Goal: Task Accomplishment & Management: Manage account settings

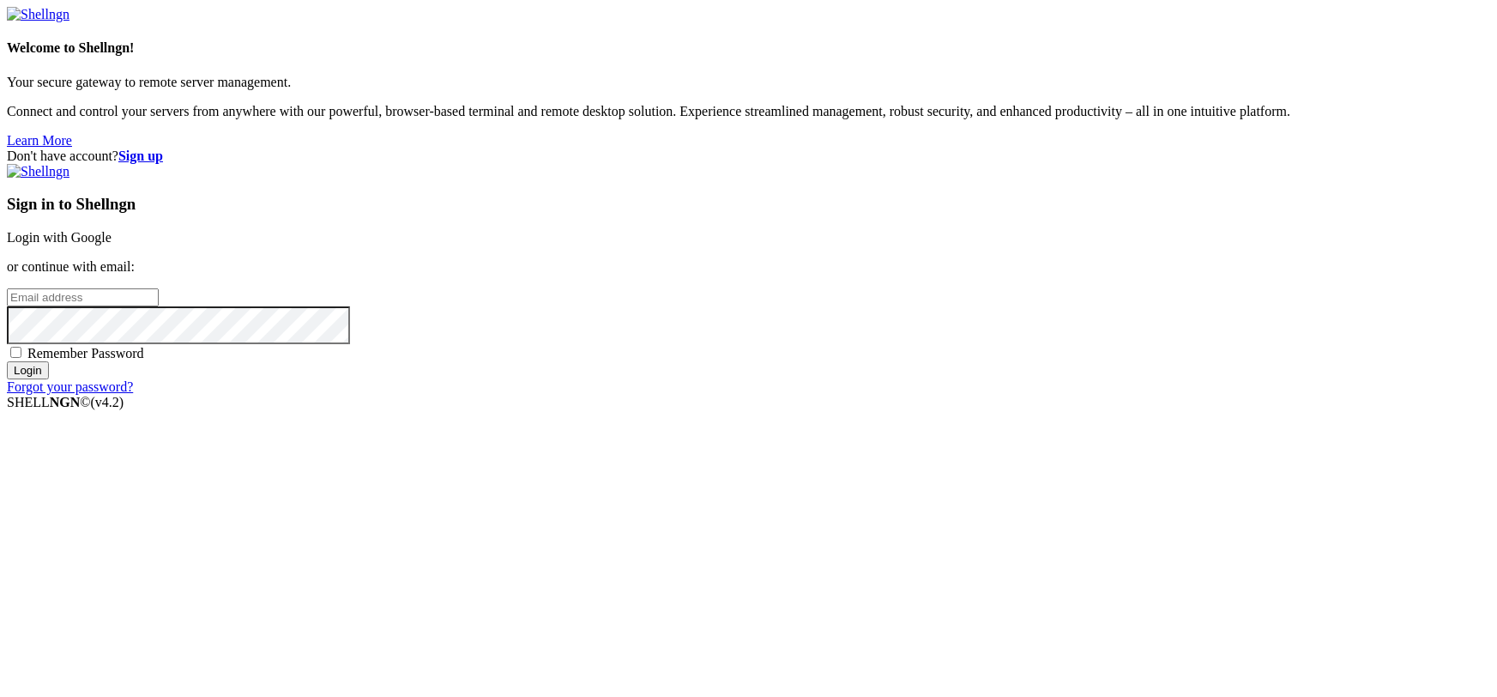
type input "[EMAIL_ADDRESS][DOMAIN_NAME]"
click at [882, 233] on div "Sign in to Shellngn Login with Google or continue with email: [EMAIL_ADDRESS][D…" at bounding box center [749, 279] width 1484 height 231
click at [112, 245] on link "Login with Google" at bounding box center [59, 237] width 105 height 15
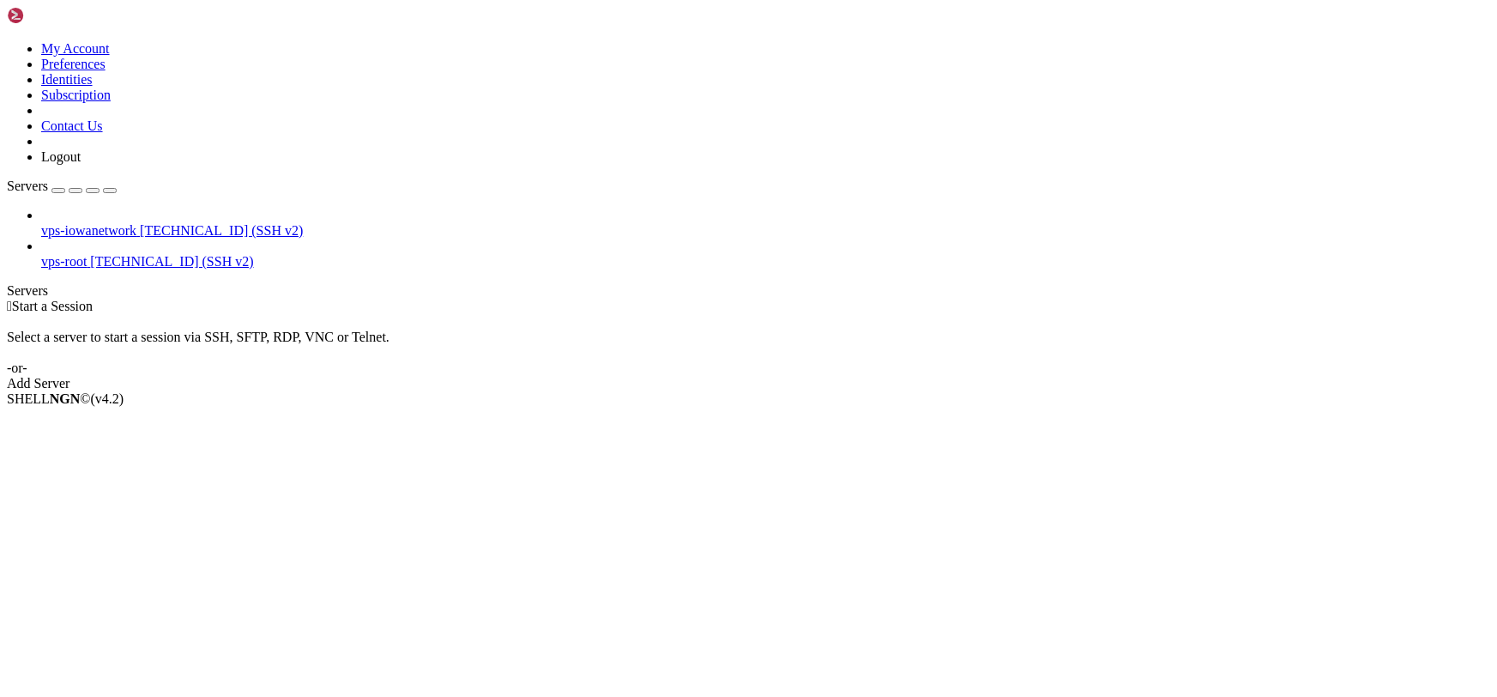
click at [90, 254] on span "[TECHNICAL_ID] (SSH v2)" at bounding box center [171, 261] width 163 height 15
drag, startPoint x: 130, startPoint y: 176, endPoint x: 567, endPoint y: 303, distance: 455.7
click at [134, 420] on li "Connect" at bounding box center [119, 427] width 156 height 15
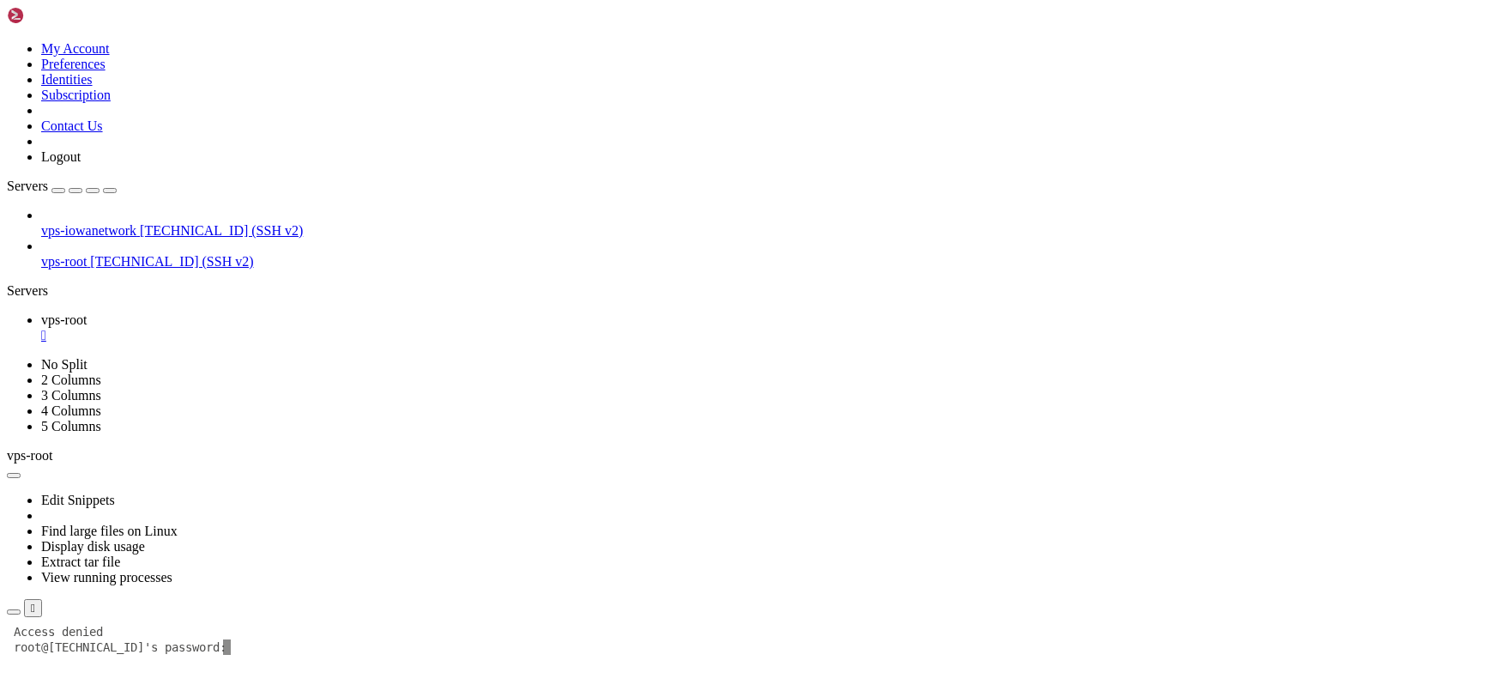
drag, startPoint x: 769, startPoint y: 1084, endPoint x: 286, endPoint y: 851, distance: 536.2
click at [311, 312] on link "vps-root " at bounding box center [765, 327] width 1449 height 31
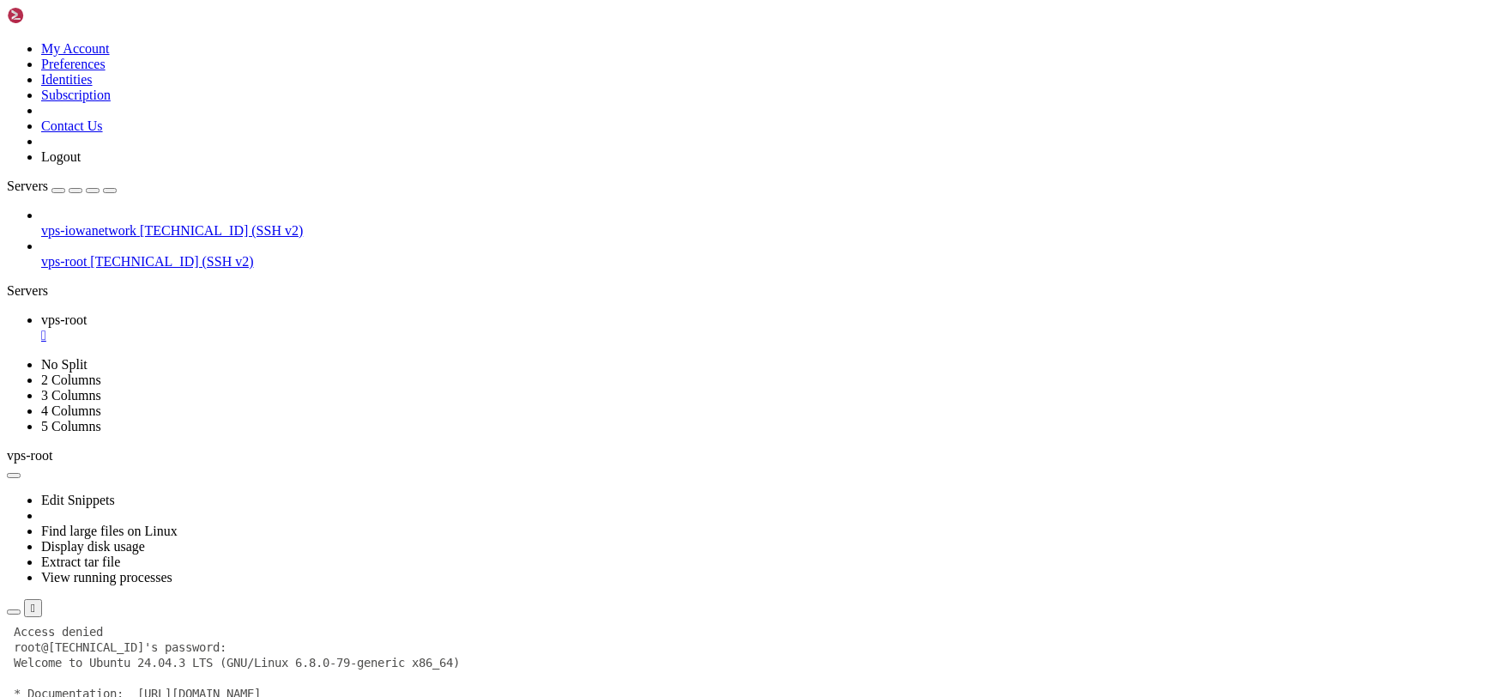
click at [299, 312] on link "vps-root " at bounding box center [765, 327] width 1449 height 31
click at [307, 328] on div "" at bounding box center [765, 335] width 1449 height 15
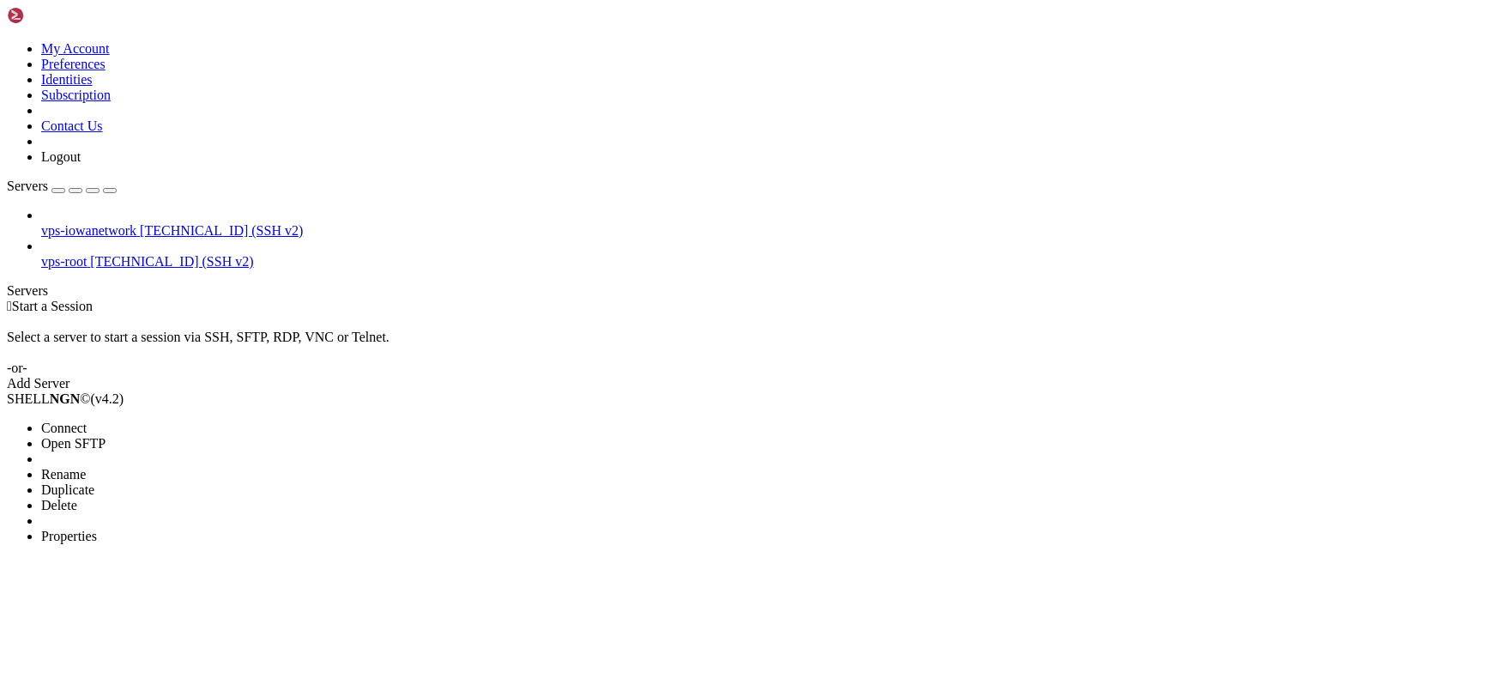
click at [87, 420] on span "Connect" at bounding box center [63, 427] width 45 height 15
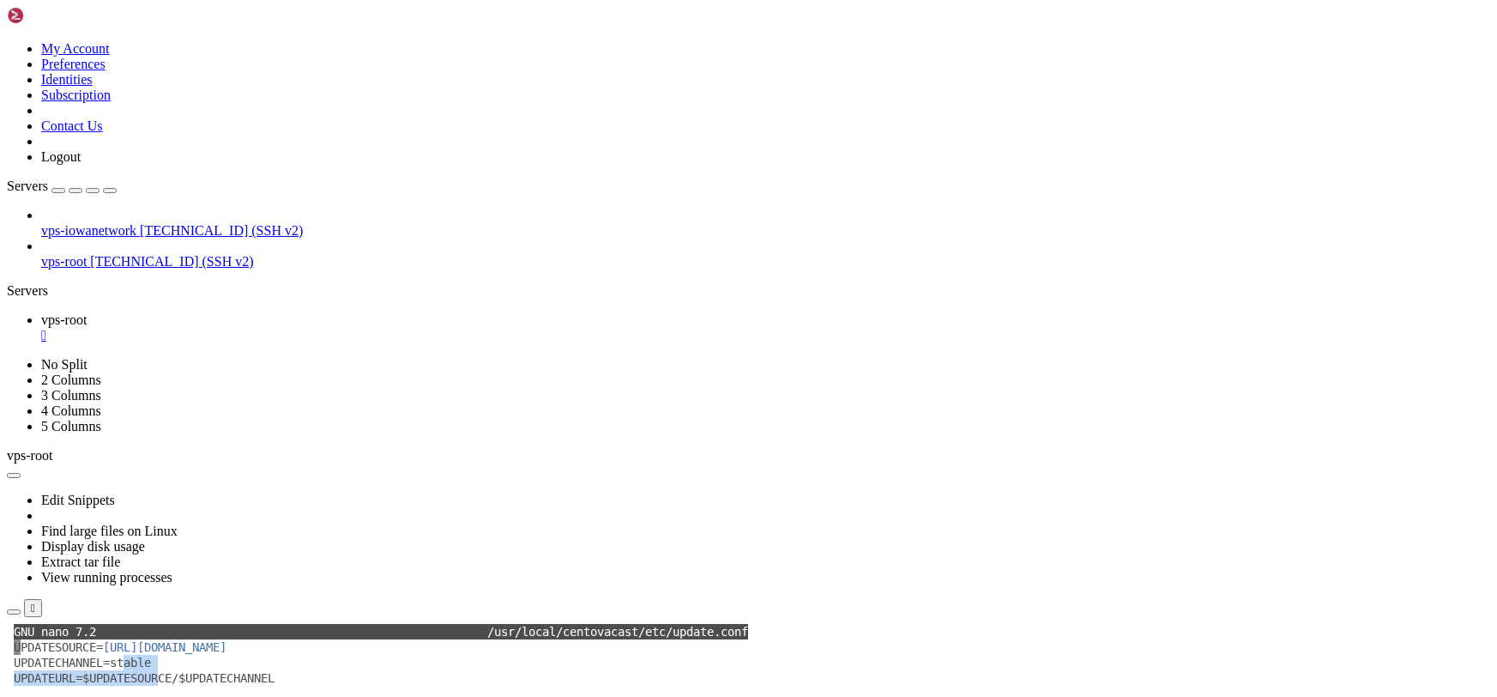
drag, startPoint x: 162, startPoint y: 672, endPoint x: 130, endPoint y: 662, distance: 33.9
click at [168, 662] on x-row "UPDATECHANNEL=stable" at bounding box center [648, 662] width 1268 height 15
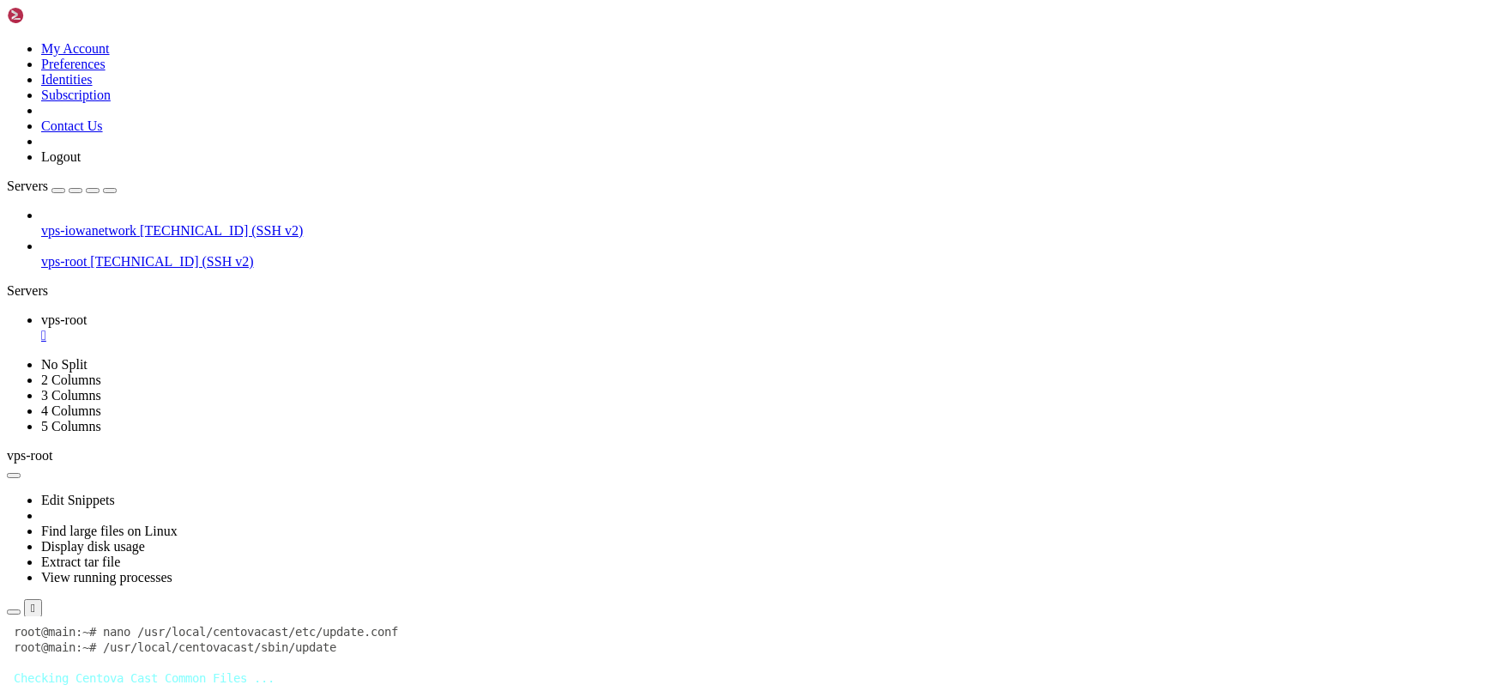
scroll to position [479, 0]
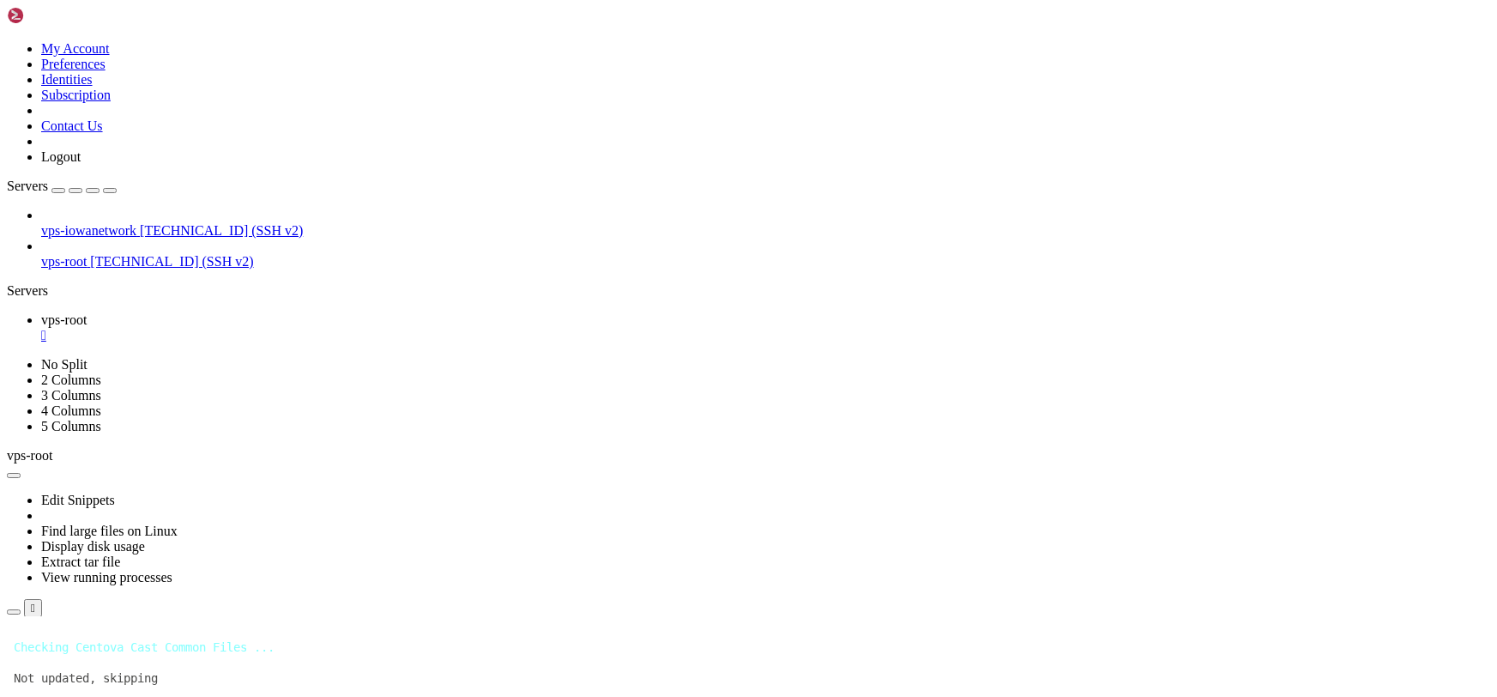
click at [307, 328] on div "" at bounding box center [765, 335] width 1449 height 15
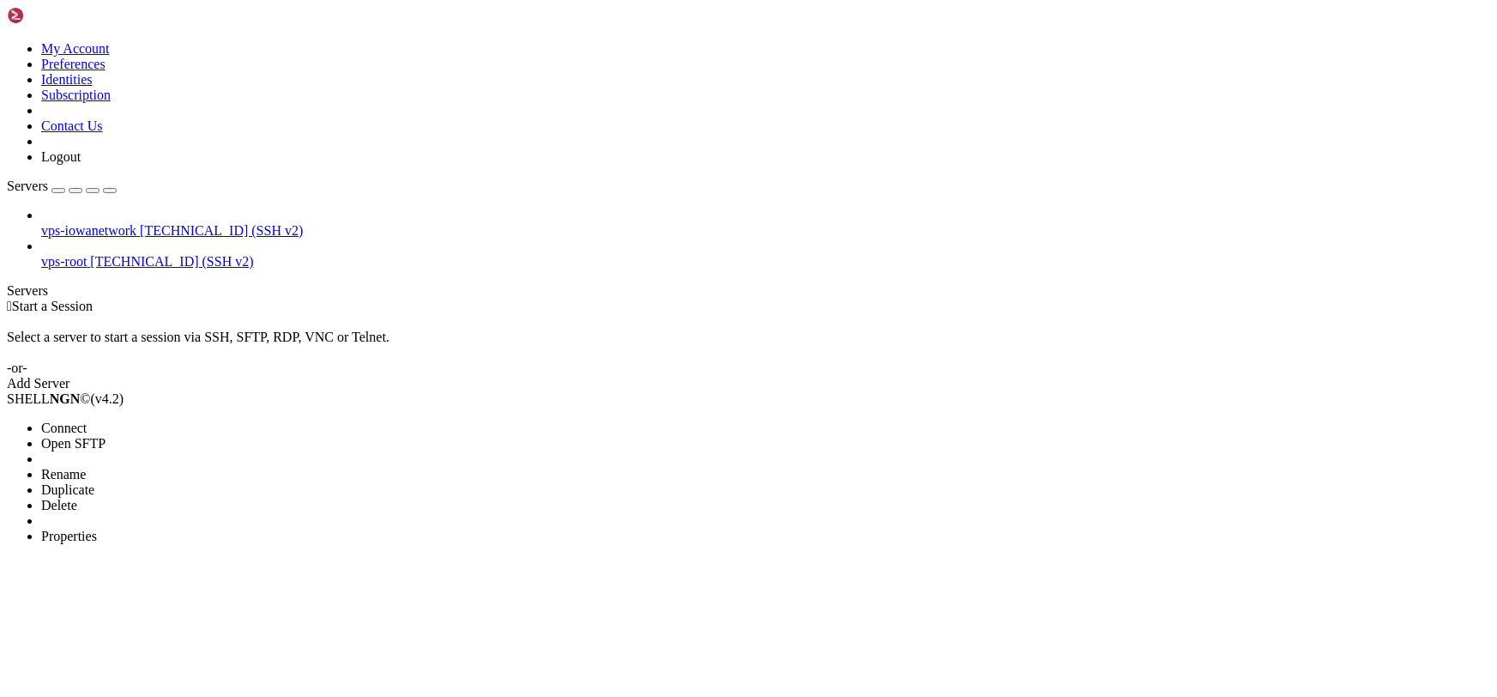
click at [88, 529] on li "Properties" at bounding box center [119, 536] width 156 height 15
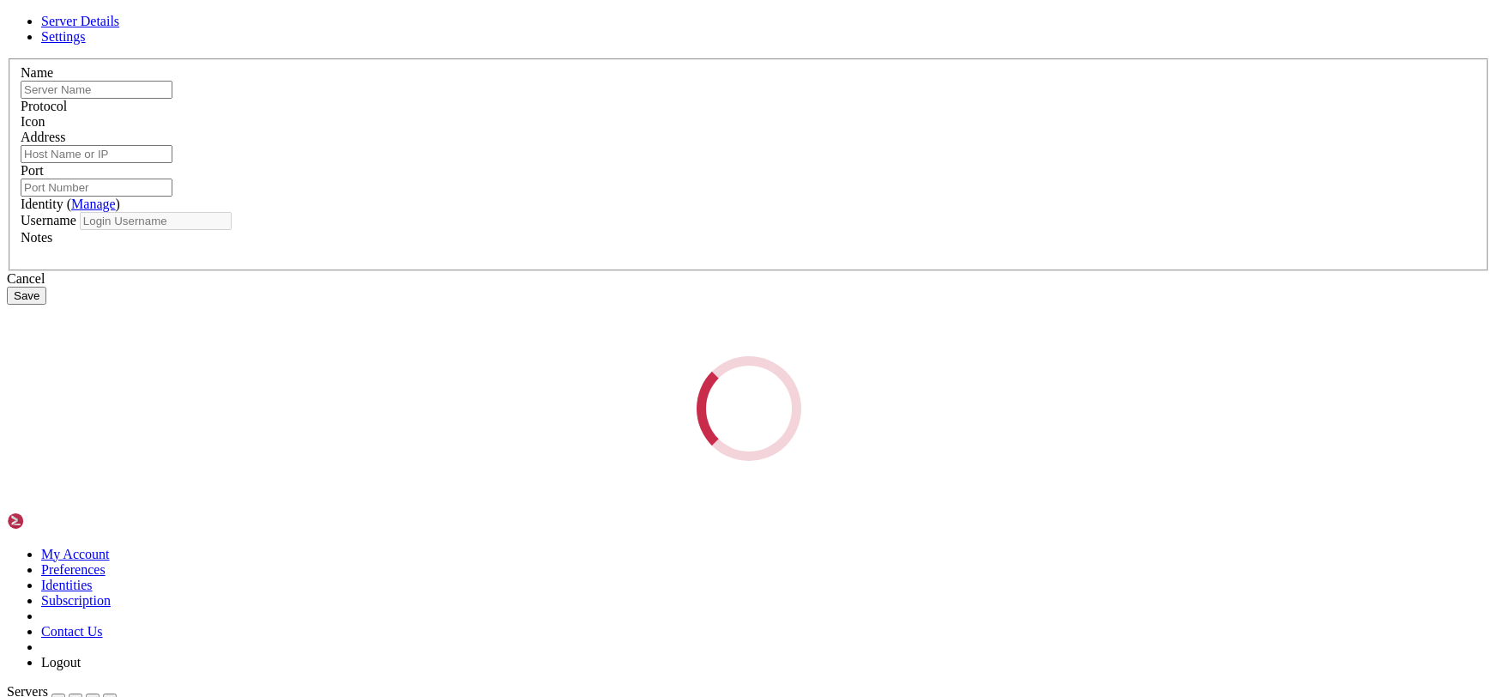
type input "vps-iowanetwork"
type input "[TECHNICAL_ID]"
type input "22"
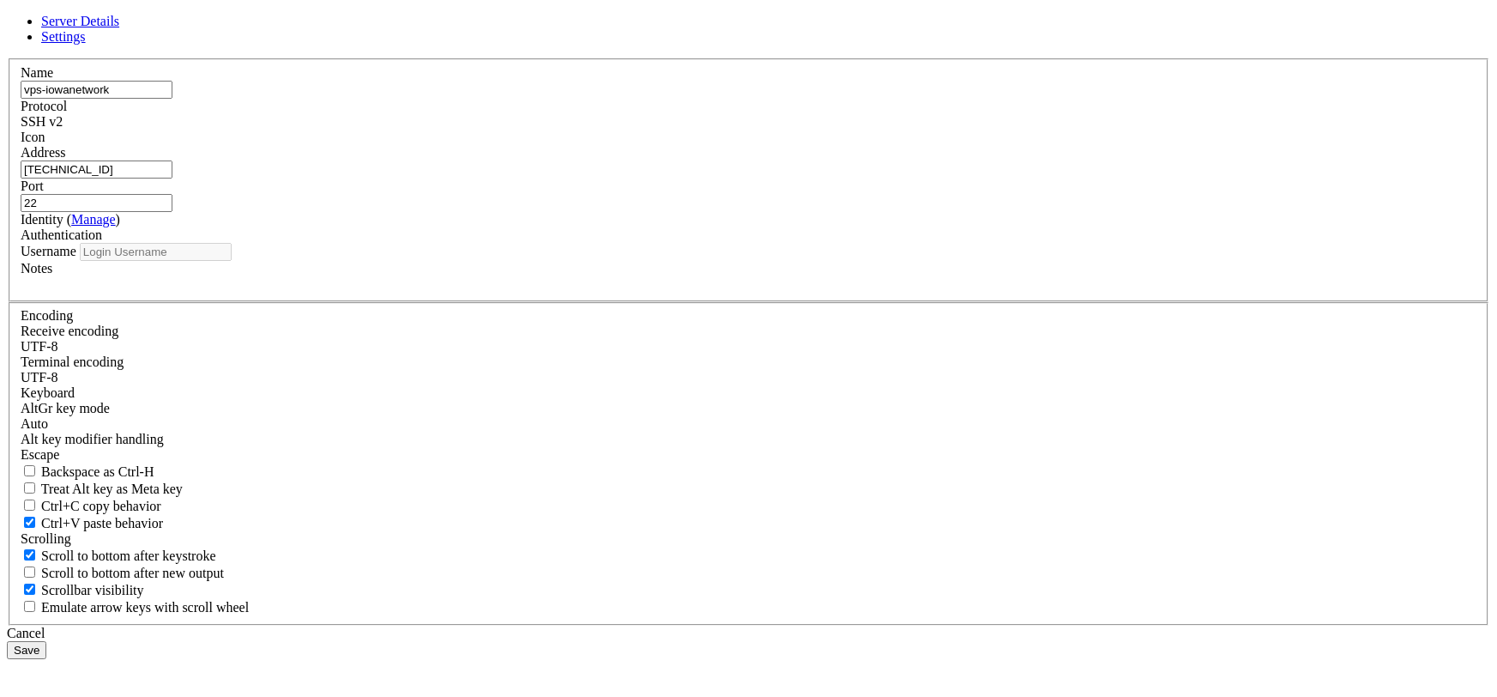
type input "iowanetwork"
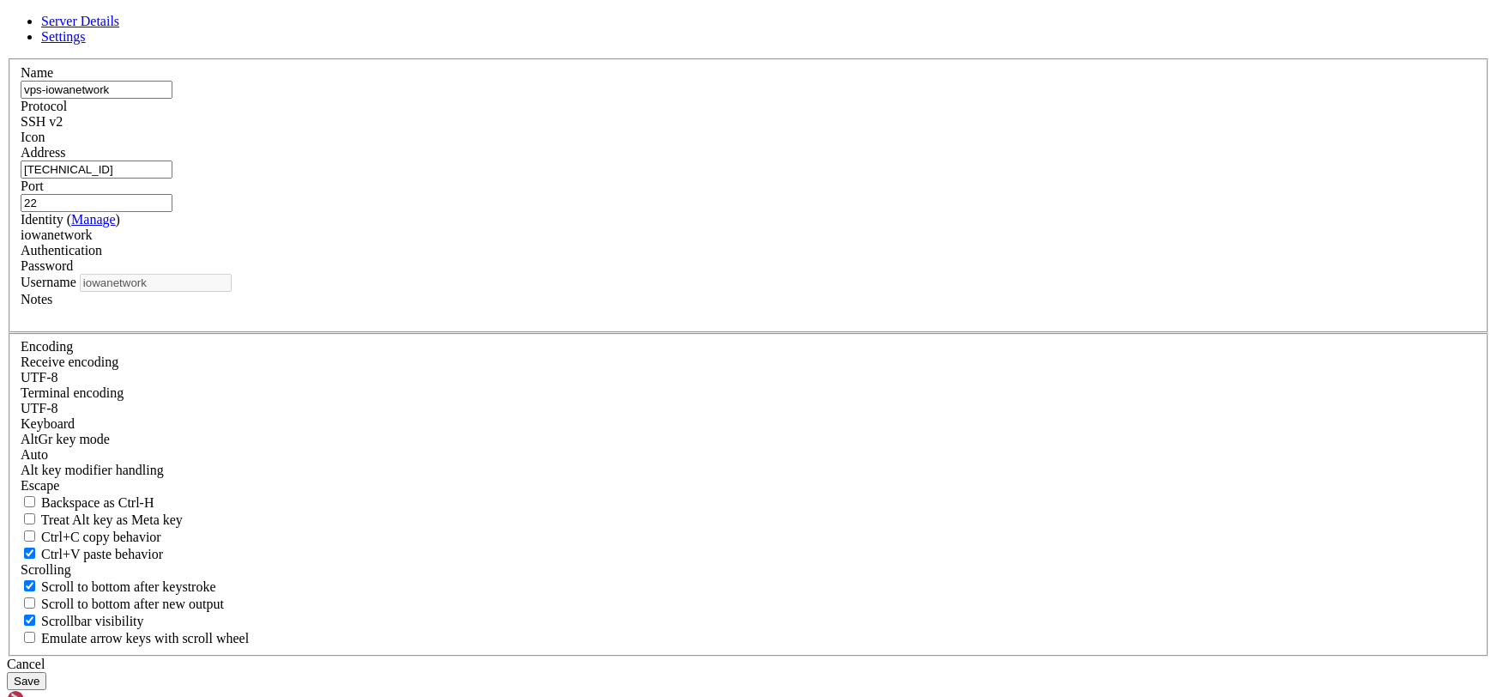
click at [967, 45] on header "Server Details Settings" at bounding box center [749, 29] width 1484 height 31
click at [7, 58] on link at bounding box center [7, 58] width 0 height 0
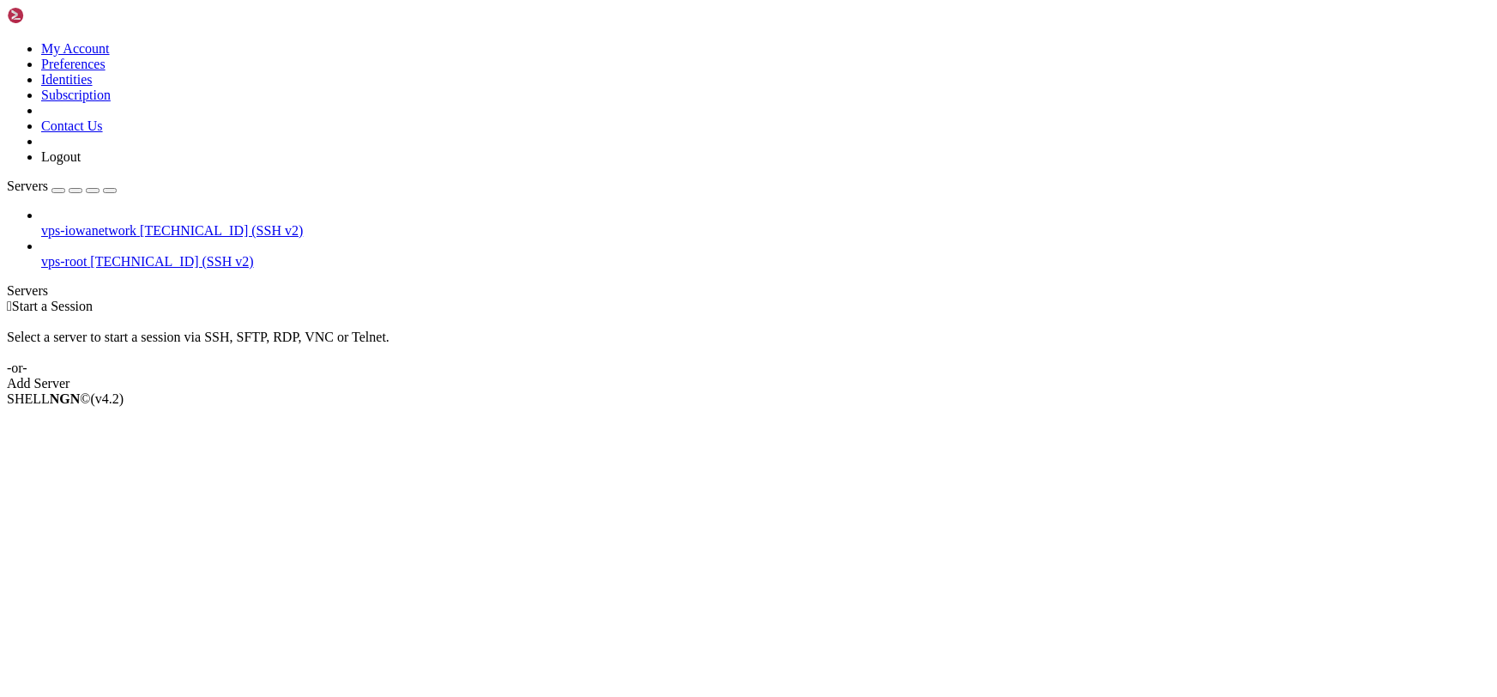
click at [7, 41] on icon at bounding box center [7, 41] width 0 height 0
click at [93, 87] on link "Identities" at bounding box center [66, 79] width 51 height 15
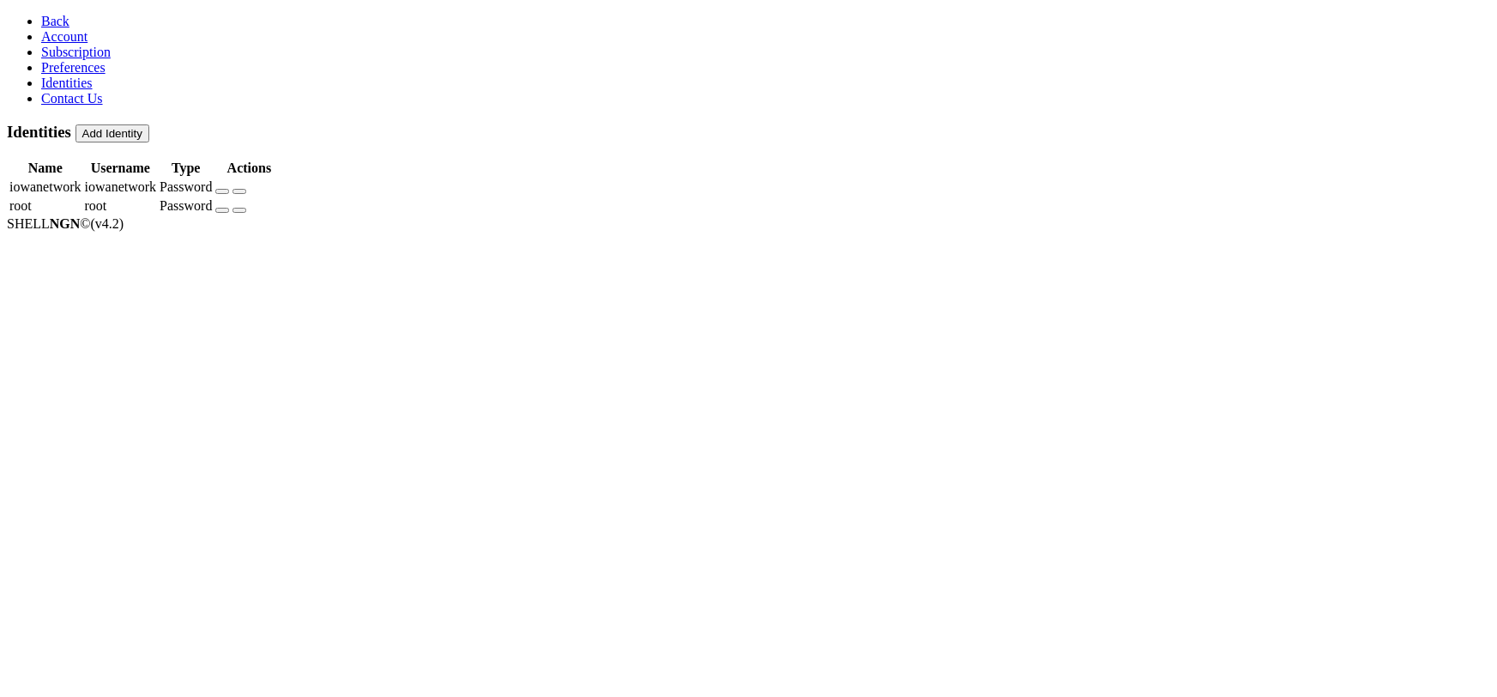
click at [222, 191] on icon "button" at bounding box center [222, 191] width 0 height 0
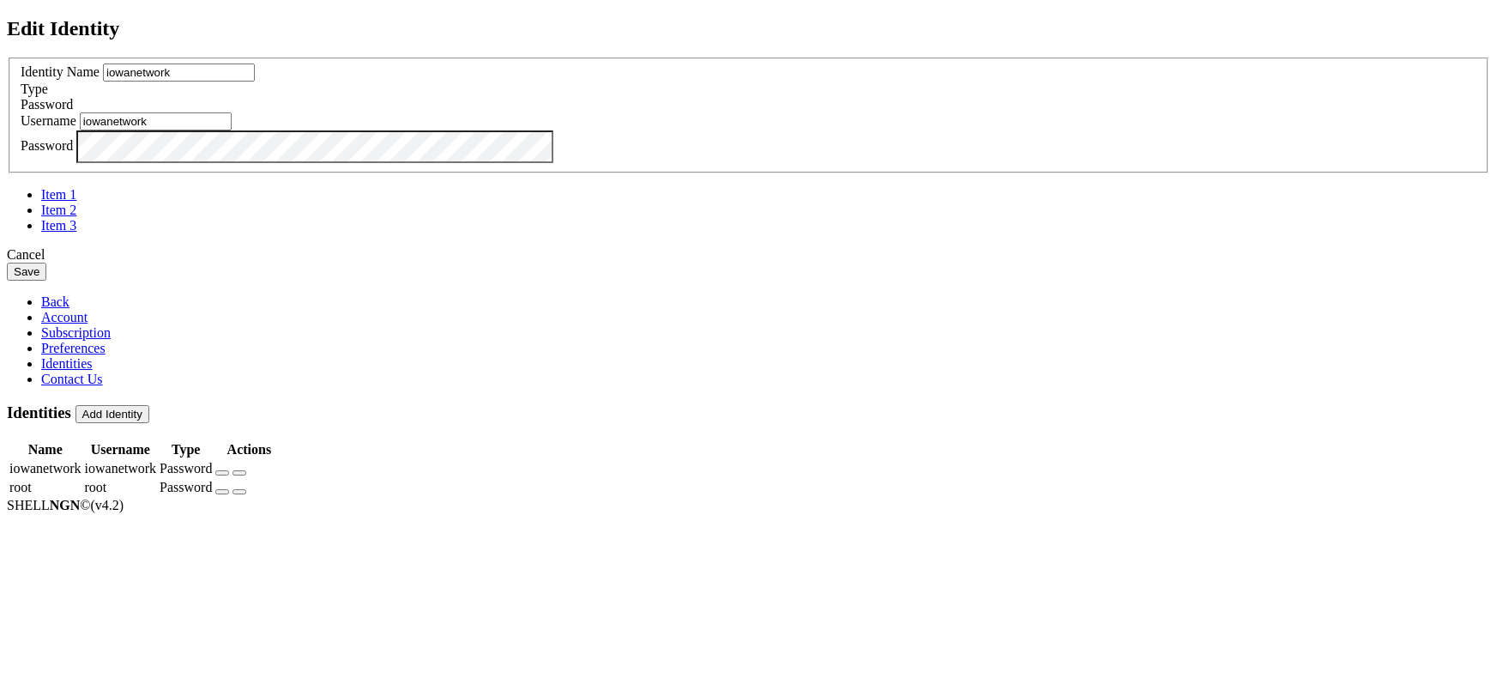
drag, startPoint x: 662, startPoint y: 294, endPoint x: 408, endPoint y: 264, distance: 256.6
click at [402, 264] on div "Edit Identity Identity Name iowanetwork Type Password Username iowanetwork" at bounding box center [749, 148] width 1484 height 263
type input "mizzfitznetwork"
click at [46, 281] on button "Save" at bounding box center [26, 272] width 39 height 18
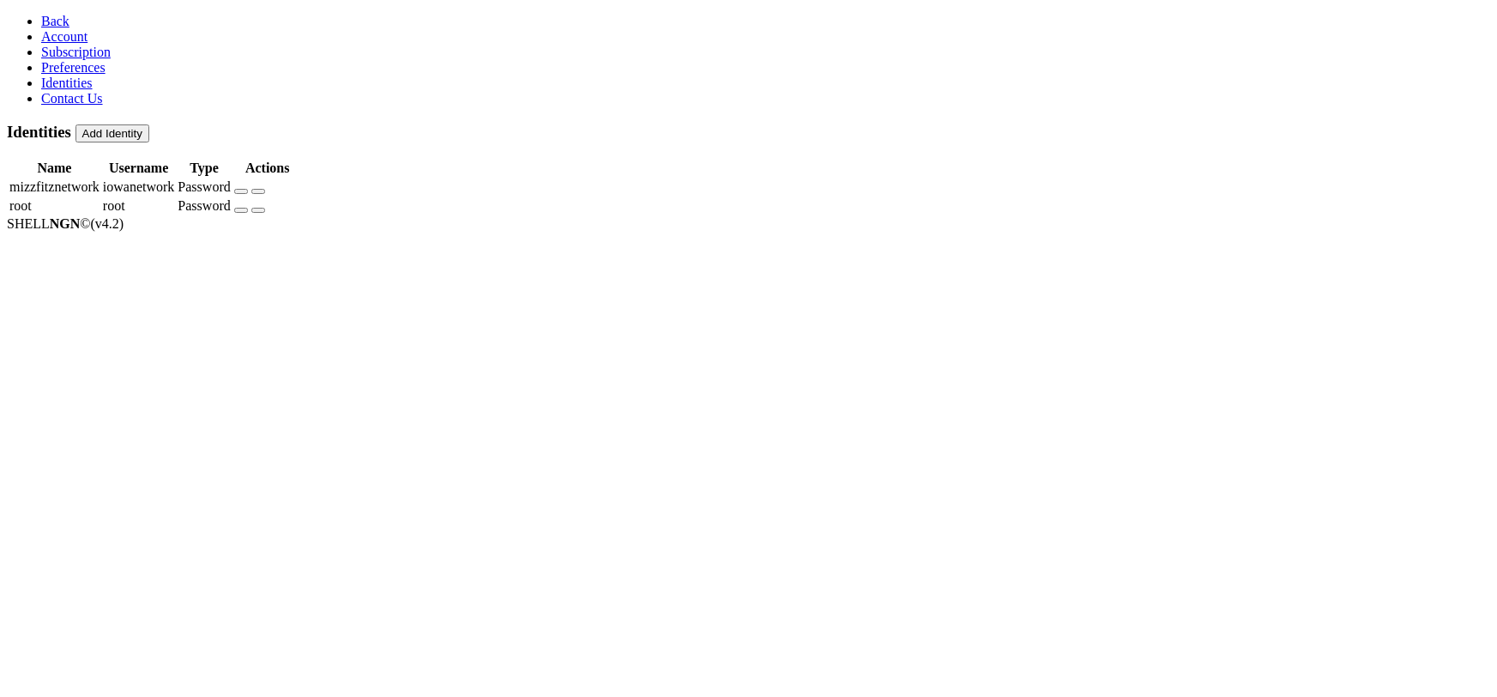
click at [45, 27] on span "Back" at bounding box center [55, 21] width 28 height 15
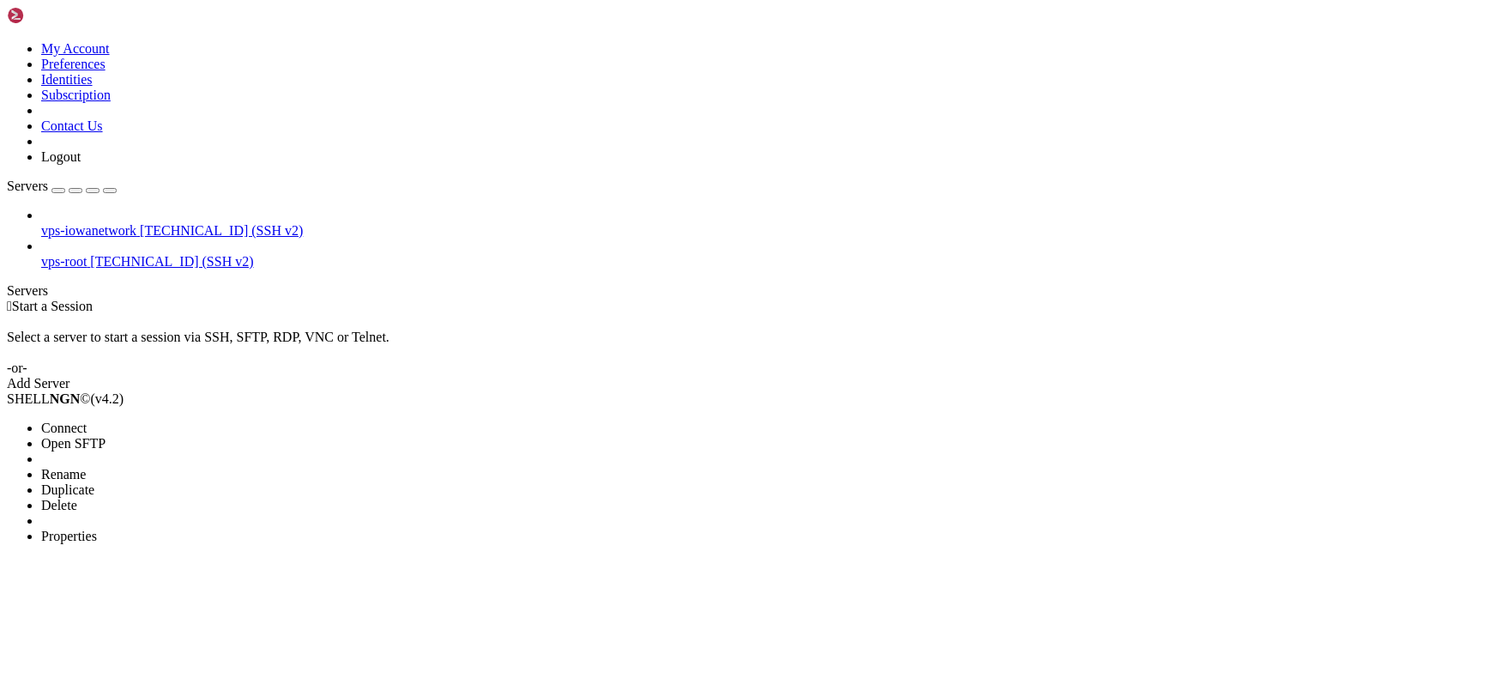
click at [97, 529] on span "Properties" at bounding box center [69, 536] width 56 height 15
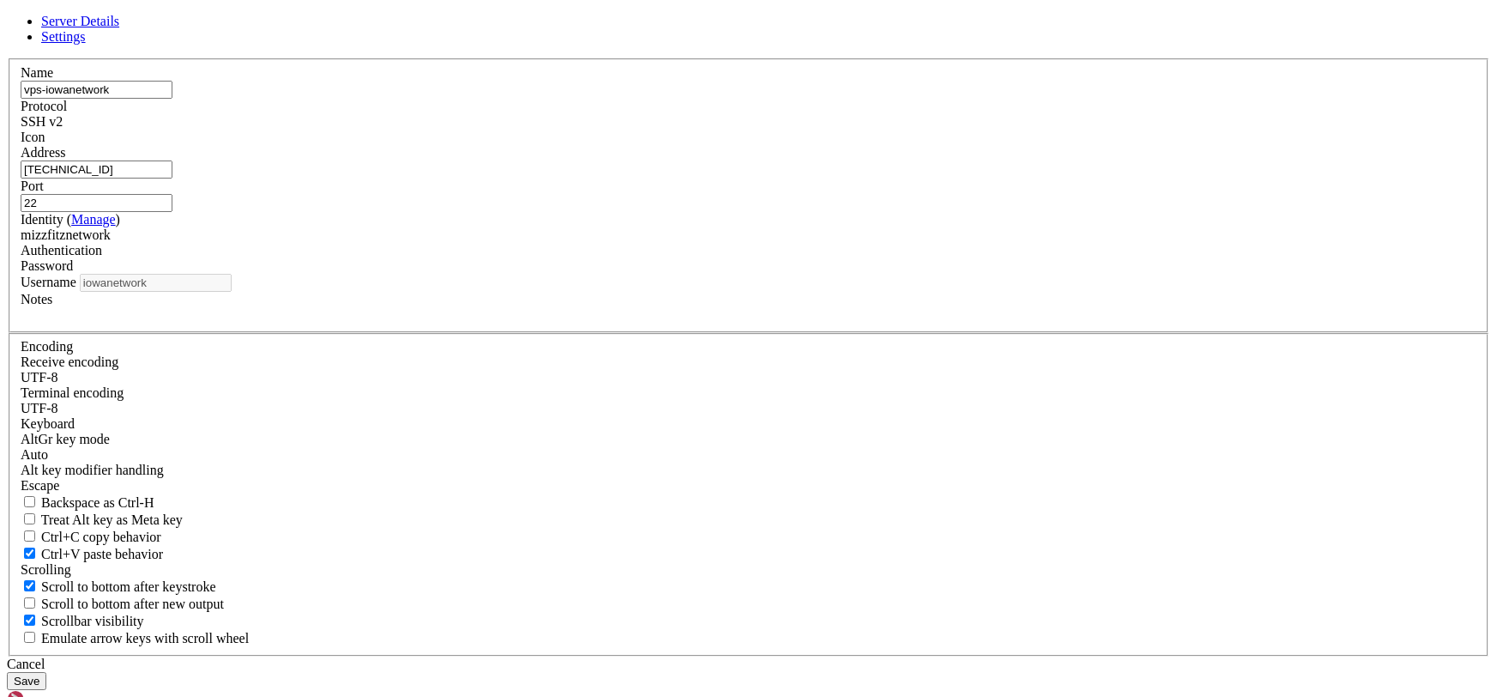
drag, startPoint x: 690, startPoint y: 226, endPoint x: 566, endPoint y: 218, distance: 123.8
click at [566, 99] on div "Name vps-iowanetwork" at bounding box center [749, 81] width 1456 height 33
drag, startPoint x: 576, startPoint y: 218, endPoint x: 686, endPoint y: 218, distance: 110.7
click at [172, 99] on input "vps-iowanetwork" at bounding box center [97, 90] width 152 height 18
type input "vps-mizzfitznetwork"
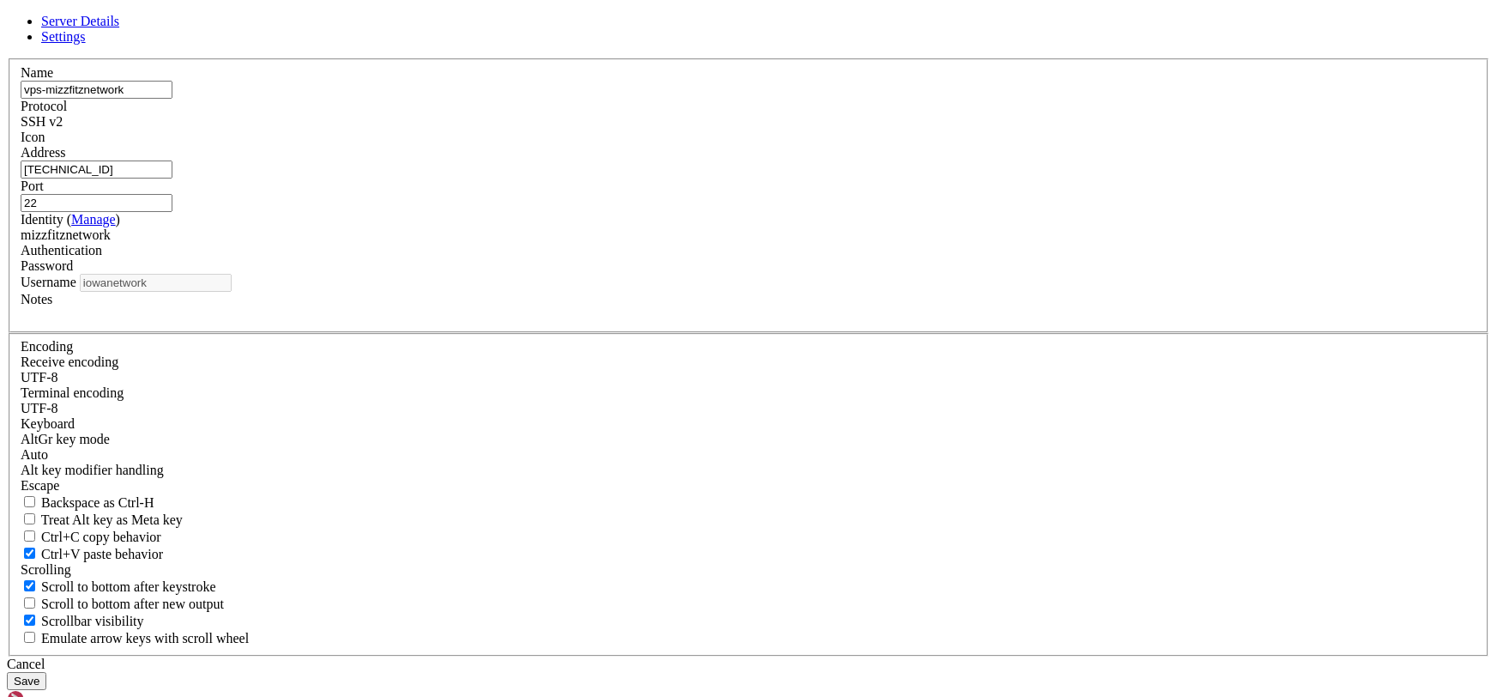
click at [7, 672] on button "Save" at bounding box center [26, 681] width 39 height 18
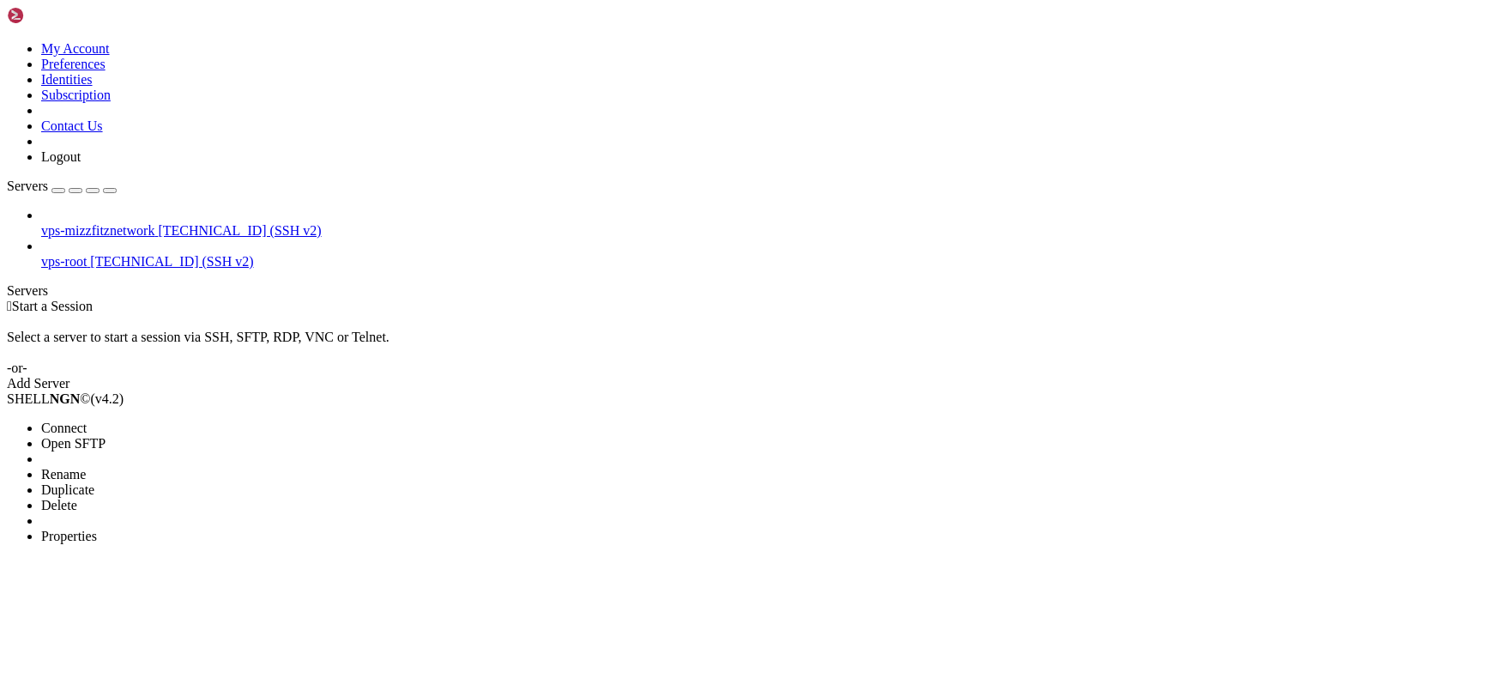
drag, startPoint x: 241, startPoint y: 122, endPoint x: 219, endPoint y: 107, distance: 26.7
click at [197, 420] on ul "Connect Open SFTP New Server New Folder Rename Duplicate Delete Properties" at bounding box center [102, 482] width 190 height 124
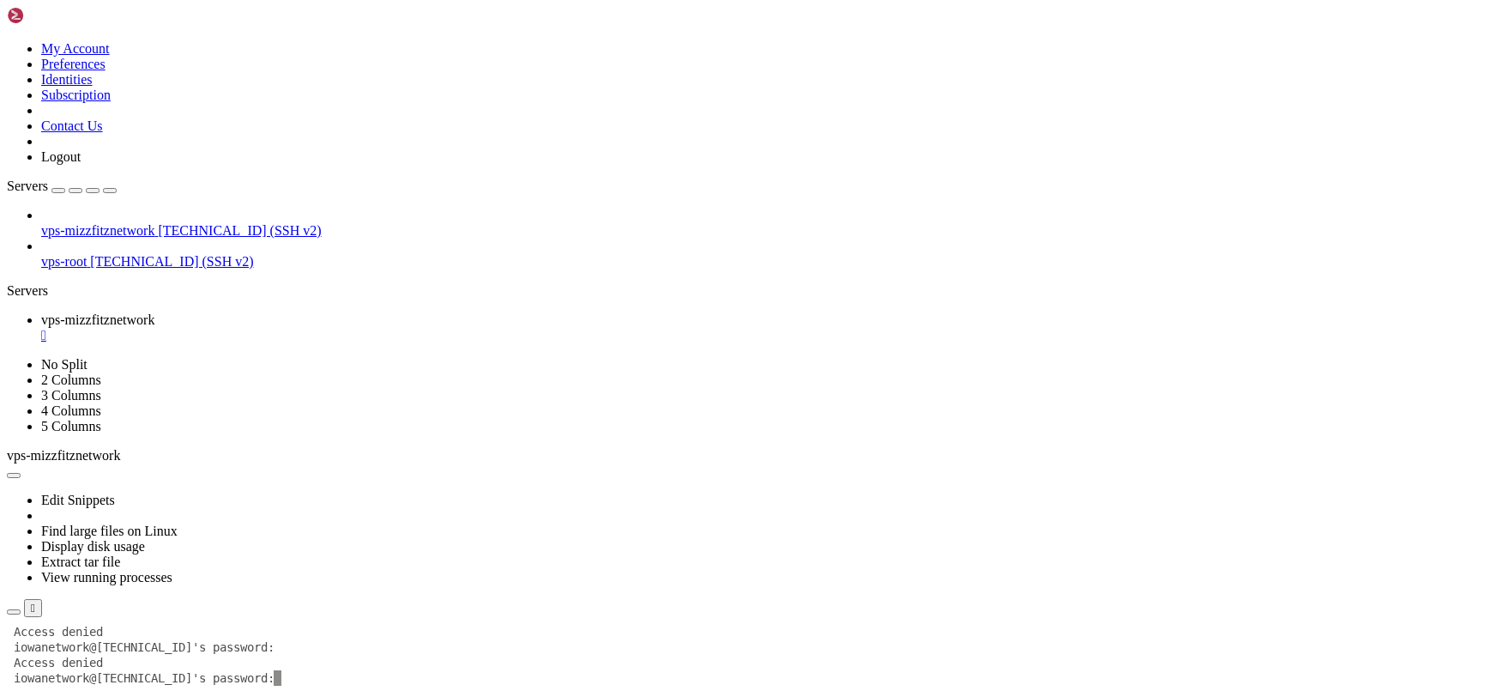
click at [361, 328] on div "" at bounding box center [765, 335] width 1449 height 15
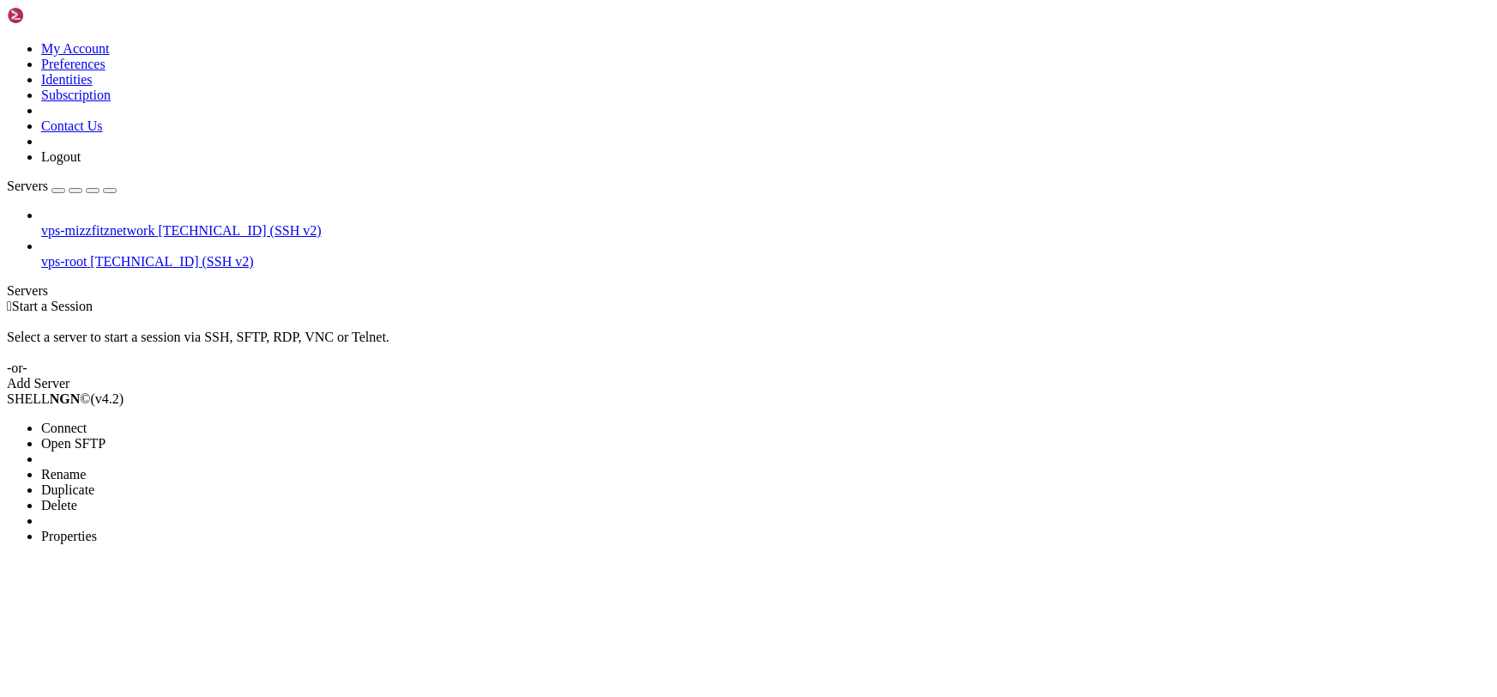
drag, startPoint x: 107, startPoint y: 234, endPoint x: 112, endPoint y: 246, distance: 12.8
click at [112, 529] on li "Properties" at bounding box center [119, 536] width 156 height 15
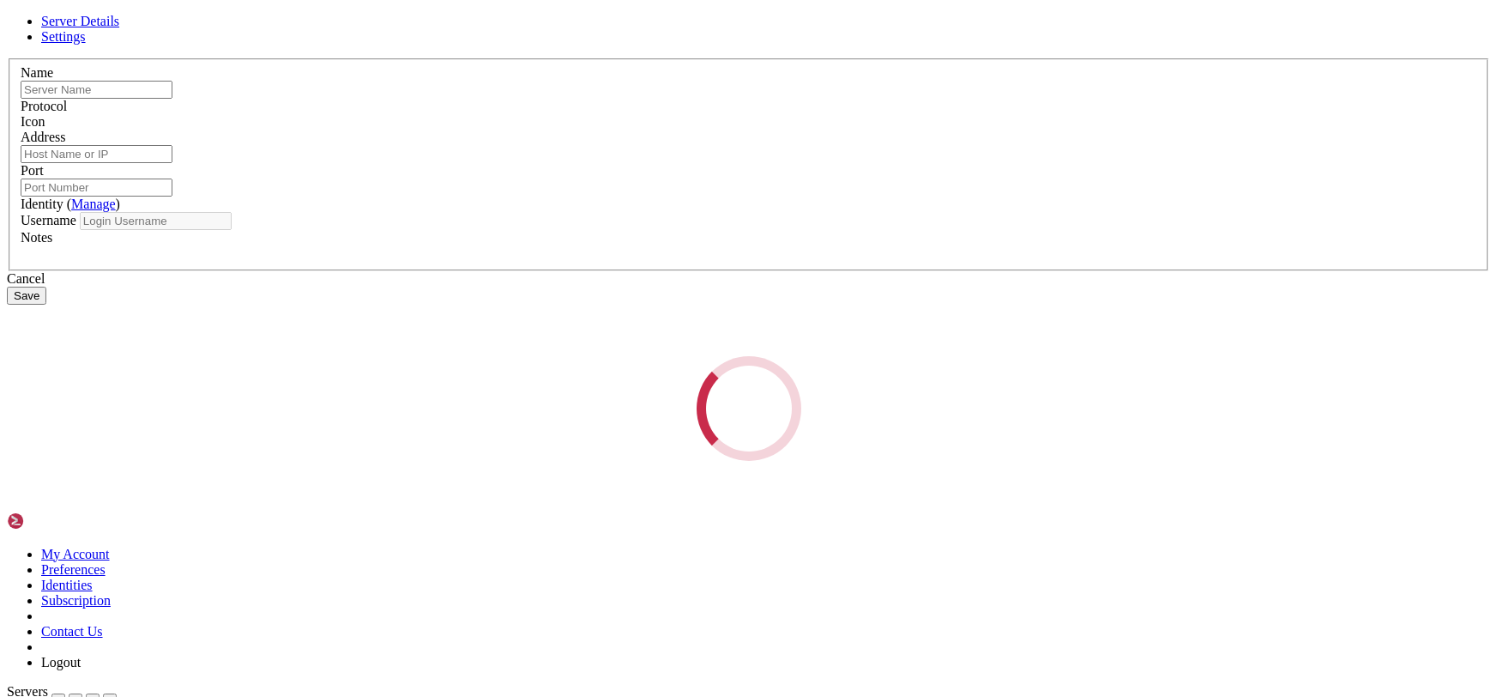
type input "vps-mizzfitznetwork"
type input "[TECHNICAL_ID]"
type input "22"
type input "iowanetwork"
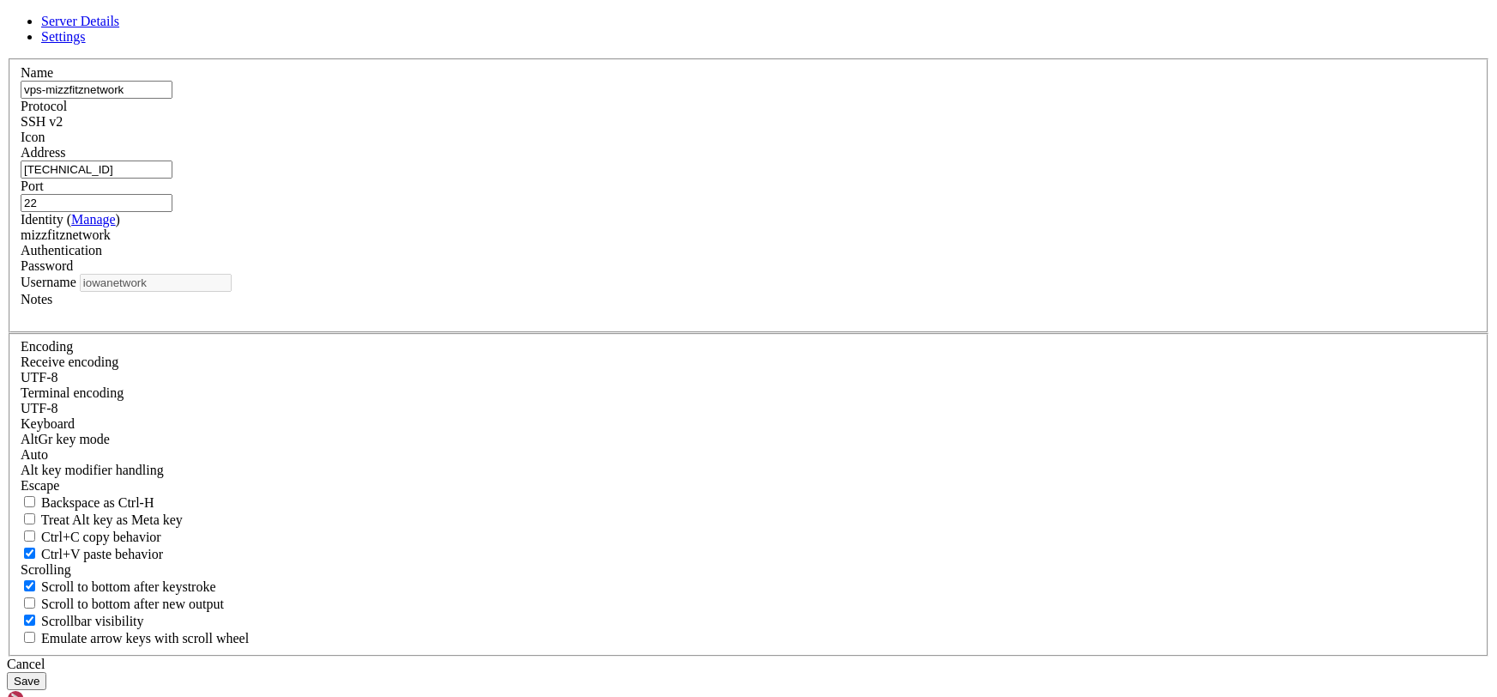
click at [440, 416] on div "Server Details Settings Name vps-mizzfitznetwork Protocol SSH v2 Icon" at bounding box center [749, 352] width 1484 height 676
click at [650, 243] on div "mizzfitznetwork" at bounding box center [749, 234] width 1456 height 15
click at [46, 672] on button "Save" at bounding box center [26, 681] width 39 height 18
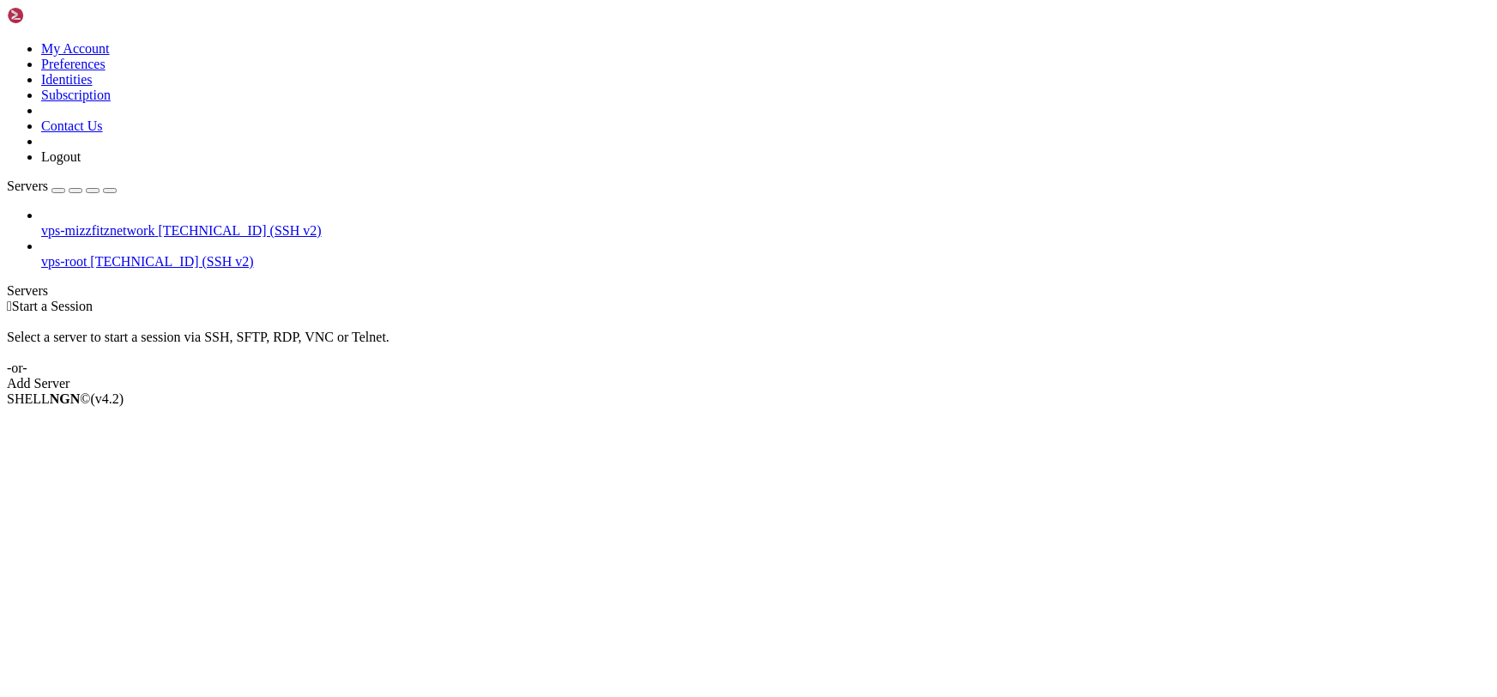
click at [7, 41] on link at bounding box center [7, 41] width 0 height 0
click at [93, 87] on link "Identities" at bounding box center [66, 79] width 51 height 15
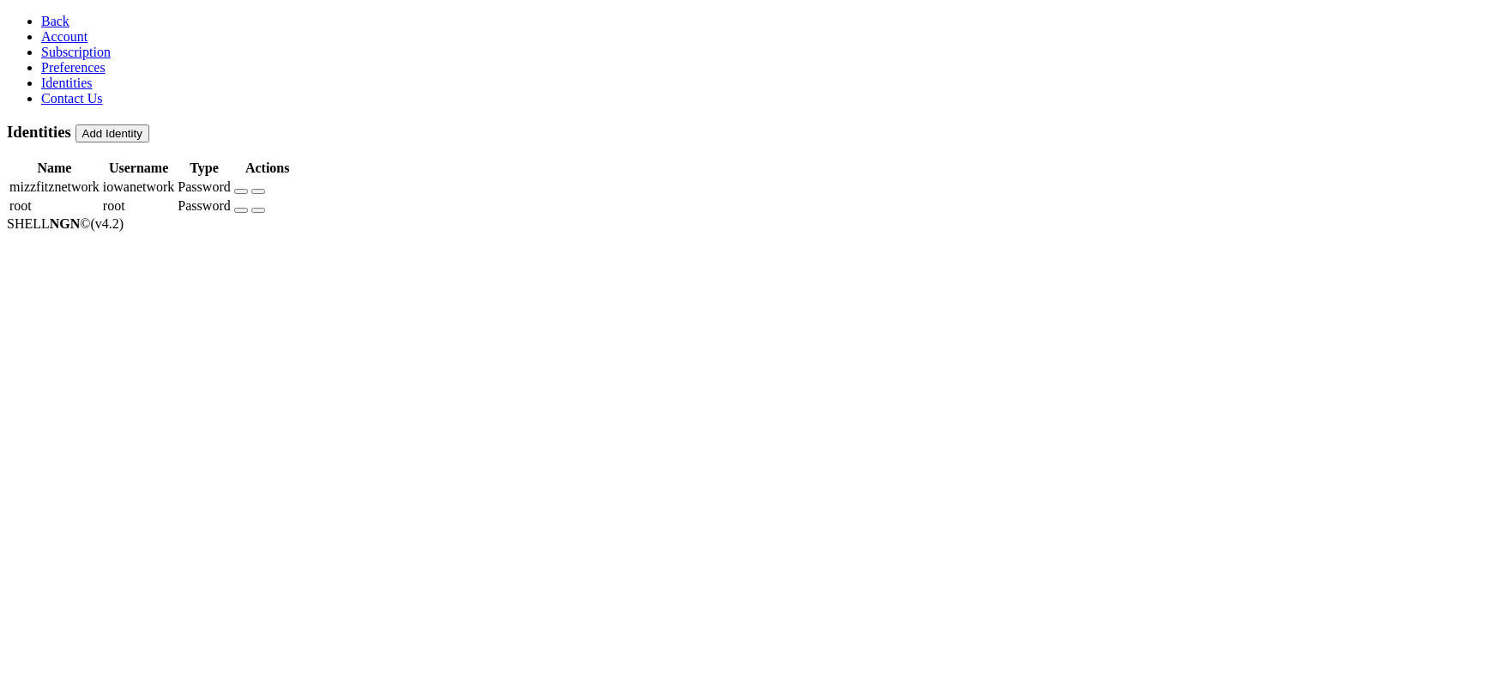
click at [248, 189] on button "button" at bounding box center [241, 191] width 14 height 5
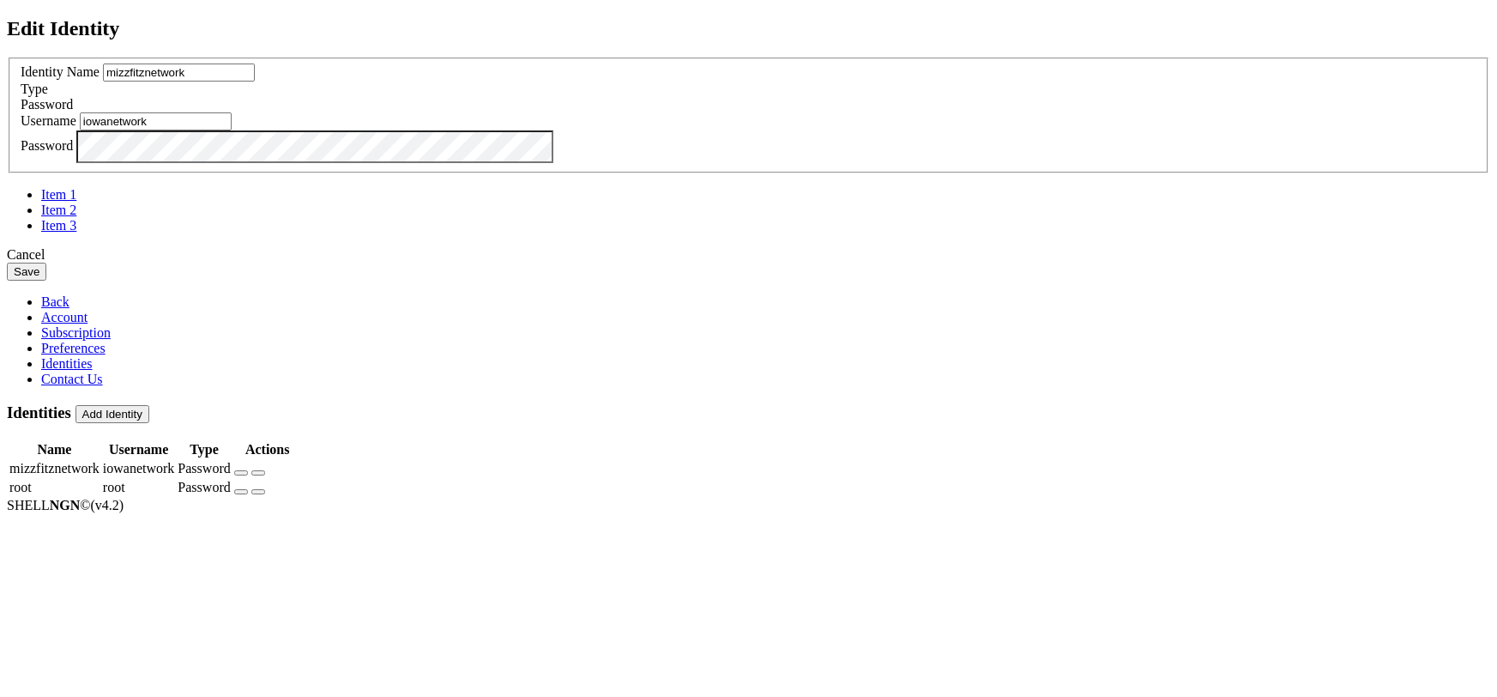
click at [255, 82] on input "mizzfitznetwork" at bounding box center [179, 72] width 152 height 18
drag, startPoint x: 658, startPoint y: 332, endPoint x: 658, endPoint y: 345, distance: 12.9
click at [658, 130] on div "Username iowanetwork" at bounding box center [749, 121] width 1456 height 18
click at [232, 130] on input "iowanetwork" at bounding box center [156, 121] width 152 height 18
paste input "mizzfitznetwork"
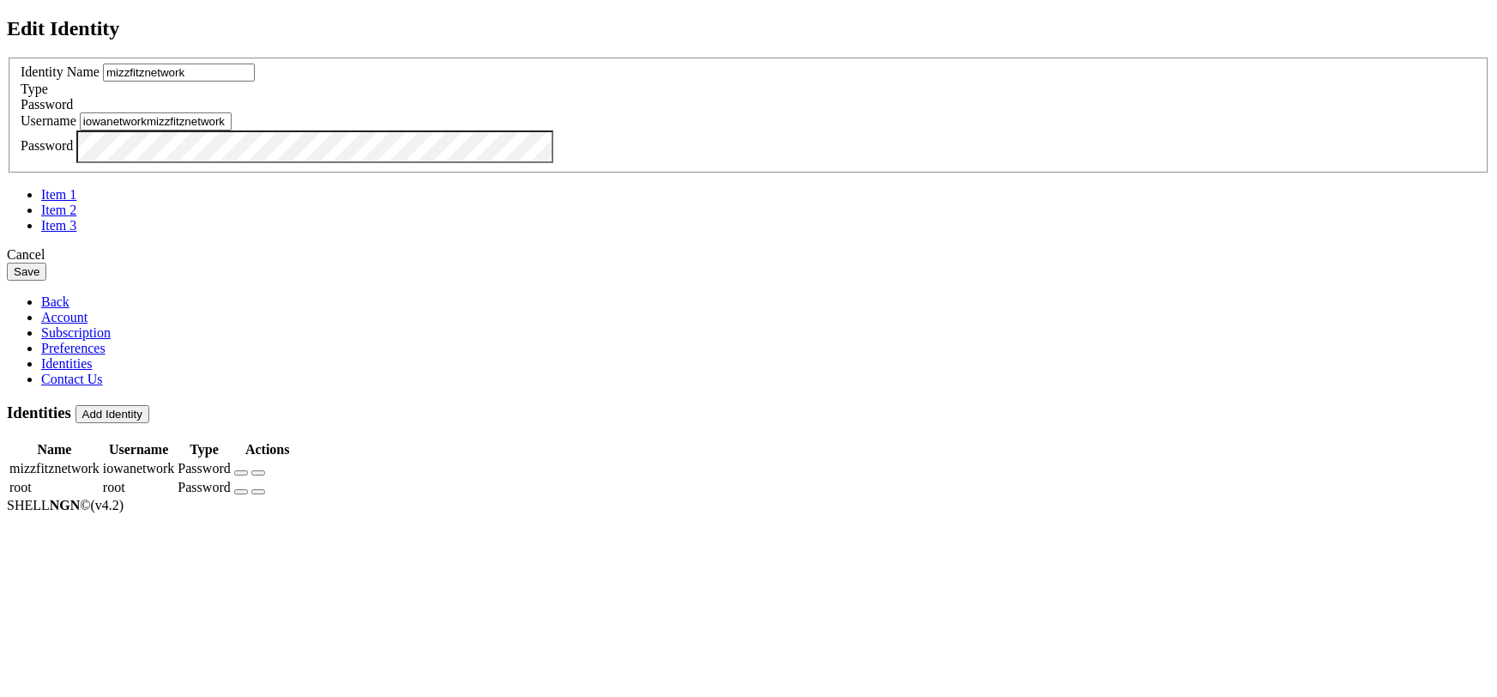
paste input "text"
type input "mizzfitznetwork"
click at [46, 281] on button "Save" at bounding box center [26, 272] width 39 height 18
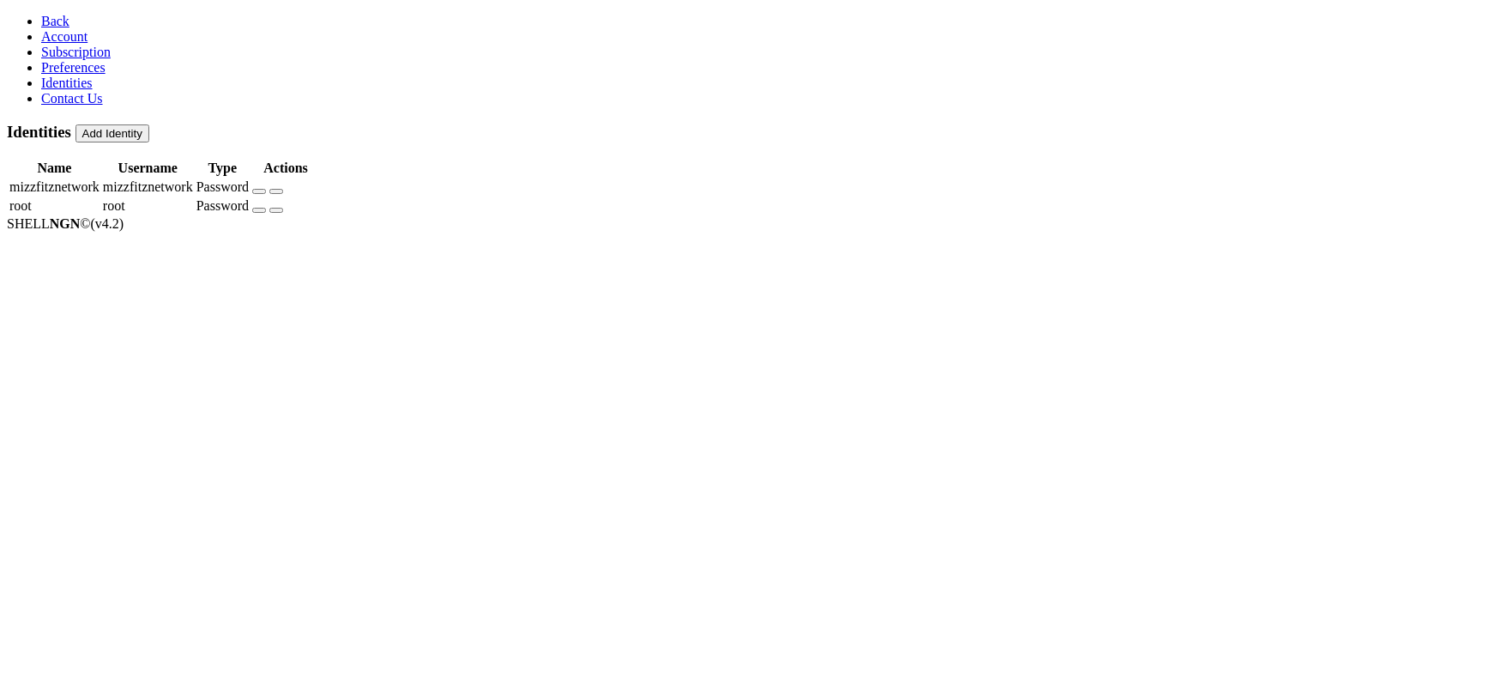
click at [41, 14] on link "Back" at bounding box center [55, 21] width 28 height 15
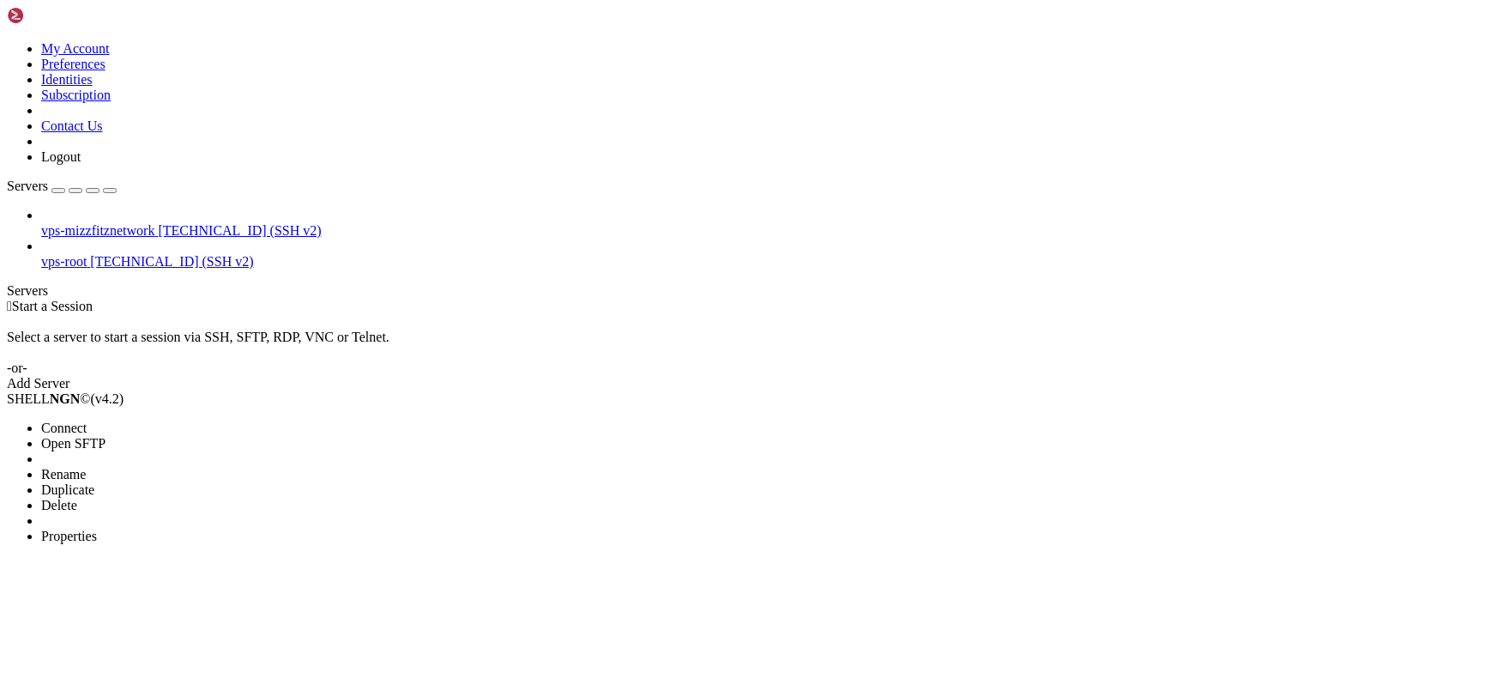
drag, startPoint x: 148, startPoint y: 124, endPoint x: 329, endPoint y: 112, distance: 180.6
click at [157, 420] on li "Connect" at bounding box center [119, 427] width 156 height 15
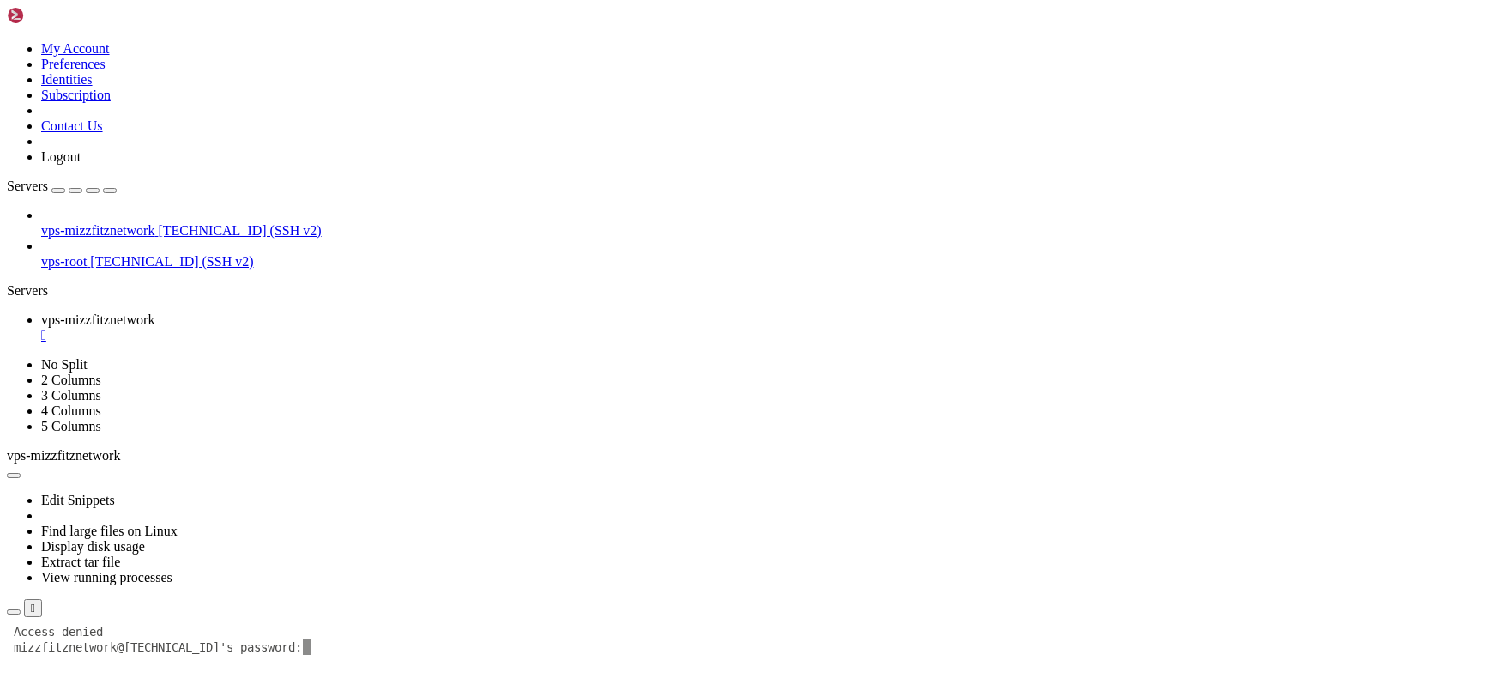
click at [359, 328] on div "" at bounding box center [765, 335] width 1449 height 15
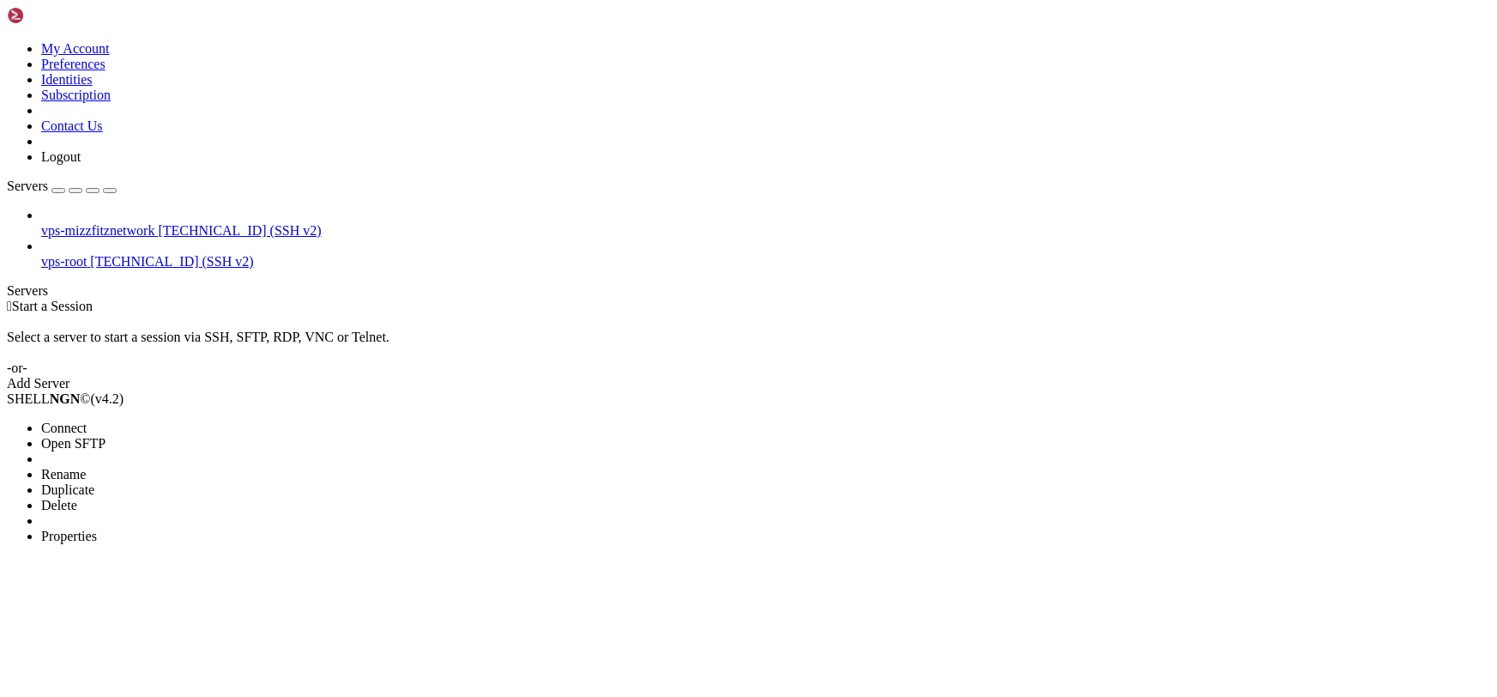
click at [176, 420] on ul "Connect Open SFTP New Server New Folder Rename Duplicate Delete Properties" at bounding box center [102, 482] width 190 height 124
click at [197, 420] on li "Connect" at bounding box center [119, 427] width 156 height 15
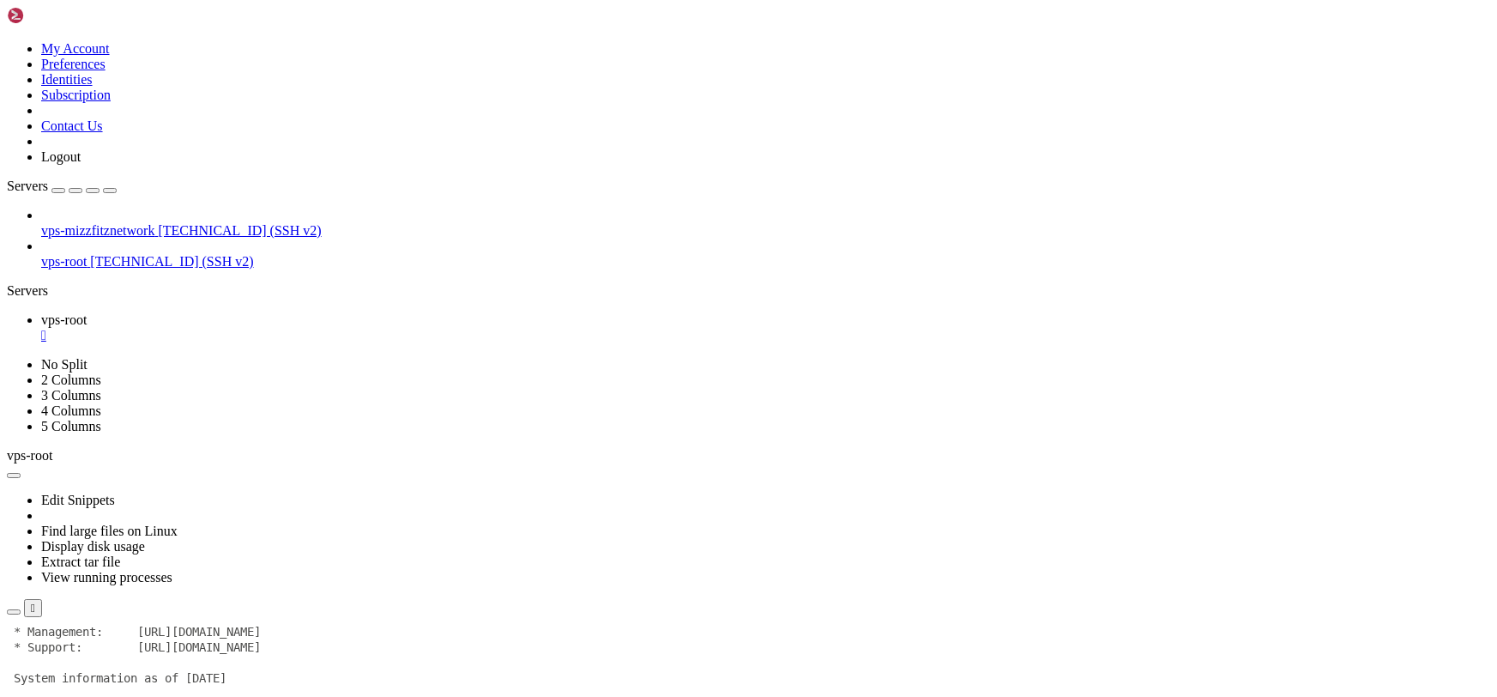
scroll to position [76, 0]
drag, startPoint x: 790, startPoint y: 1028, endPoint x: 253, endPoint y: 1004, distance: 537.7
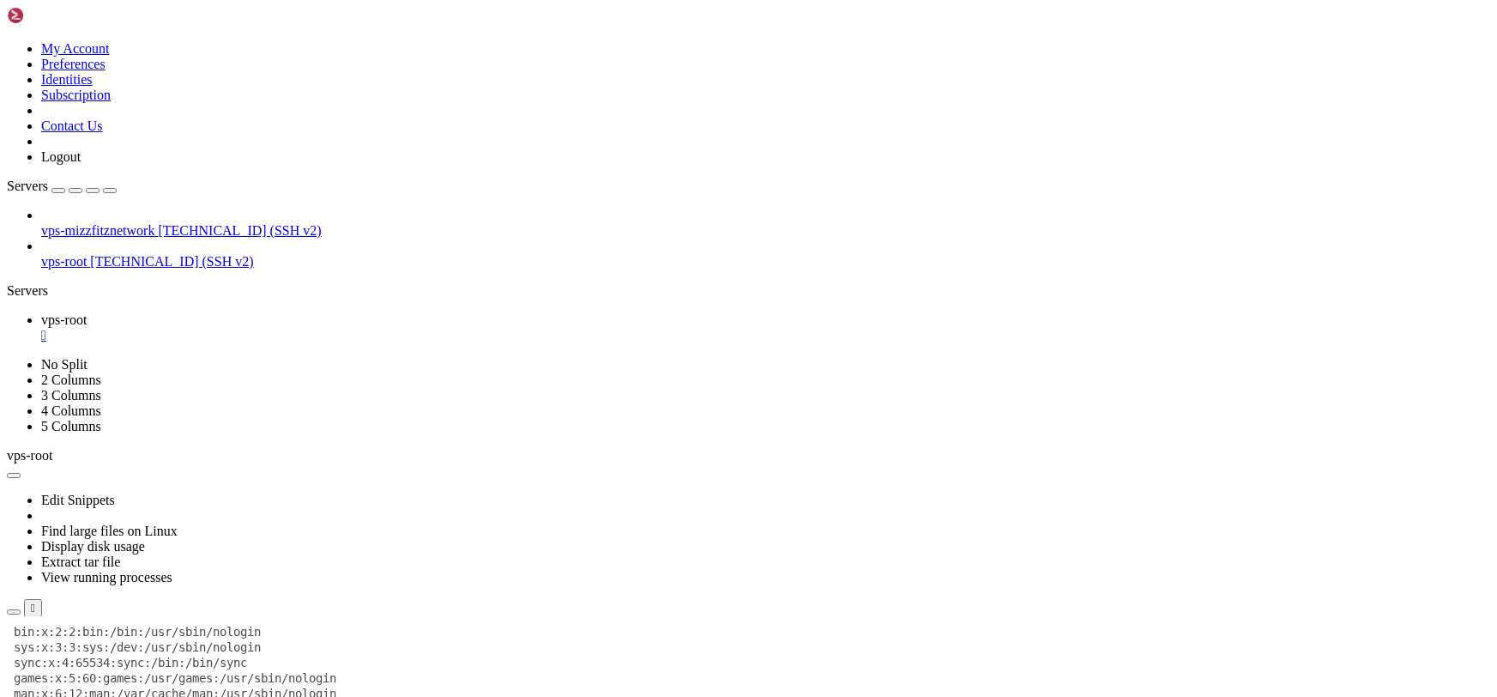
scroll to position [741, 0]
click at [7, 41] on icon at bounding box center [7, 41] width 0 height 0
click at [93, 87] on link "Identities" at bounding box center [66, 79] width 51 height 15
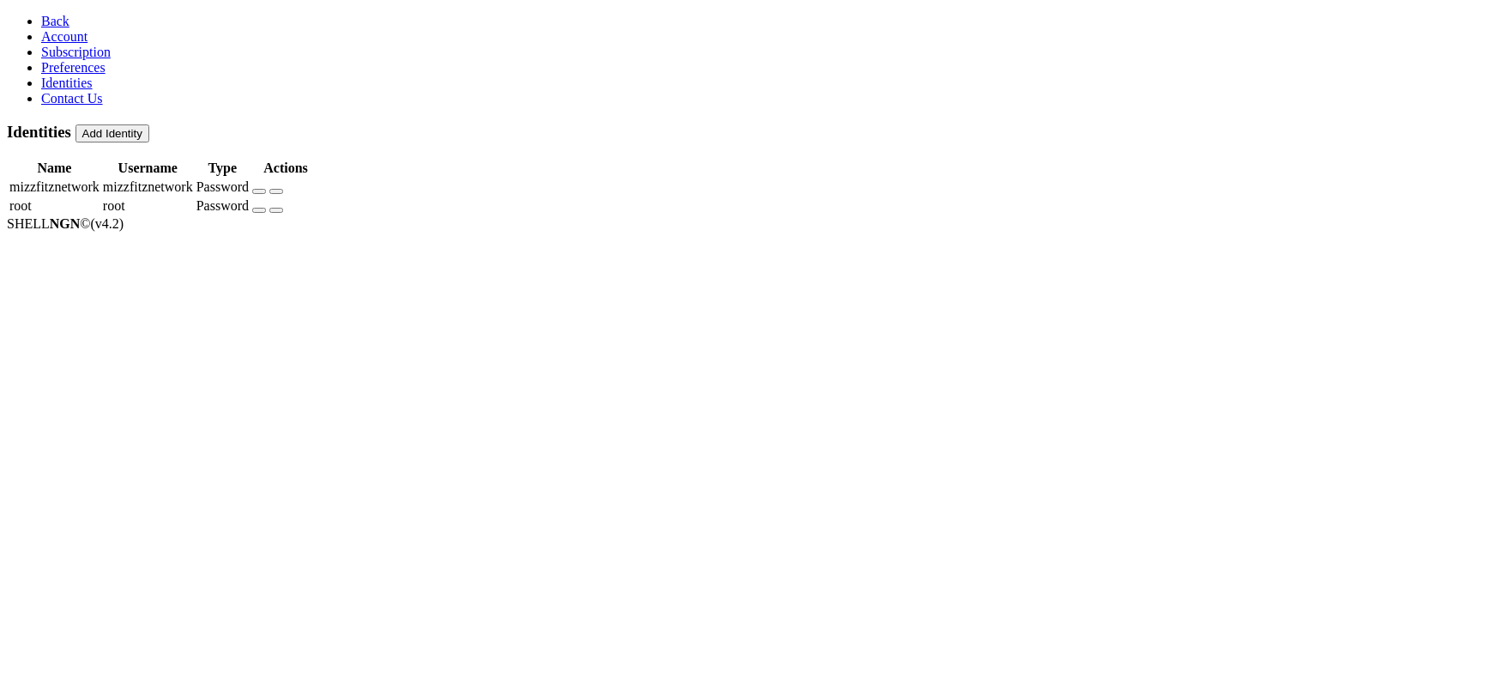
click at [266, 189] on button "button" at bounding box center [259, 191] width 14 height 5
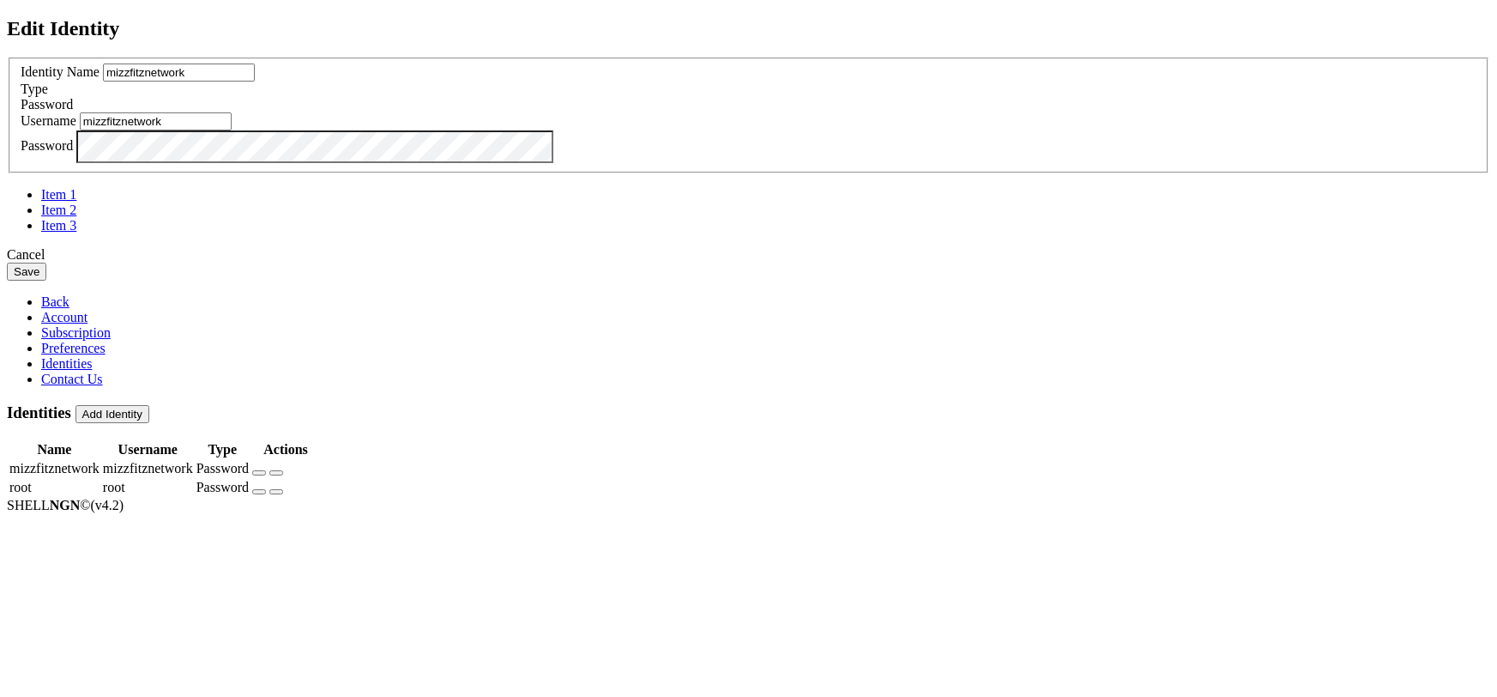
click at [232, 130] on input "mizzfitznetwork" at bounding box center [156, 121] width 152 height 18
type input "mizzfitzstaff"
click at [46, 281] on button "Save" at bounding box center [26, 272] width 39 height 18
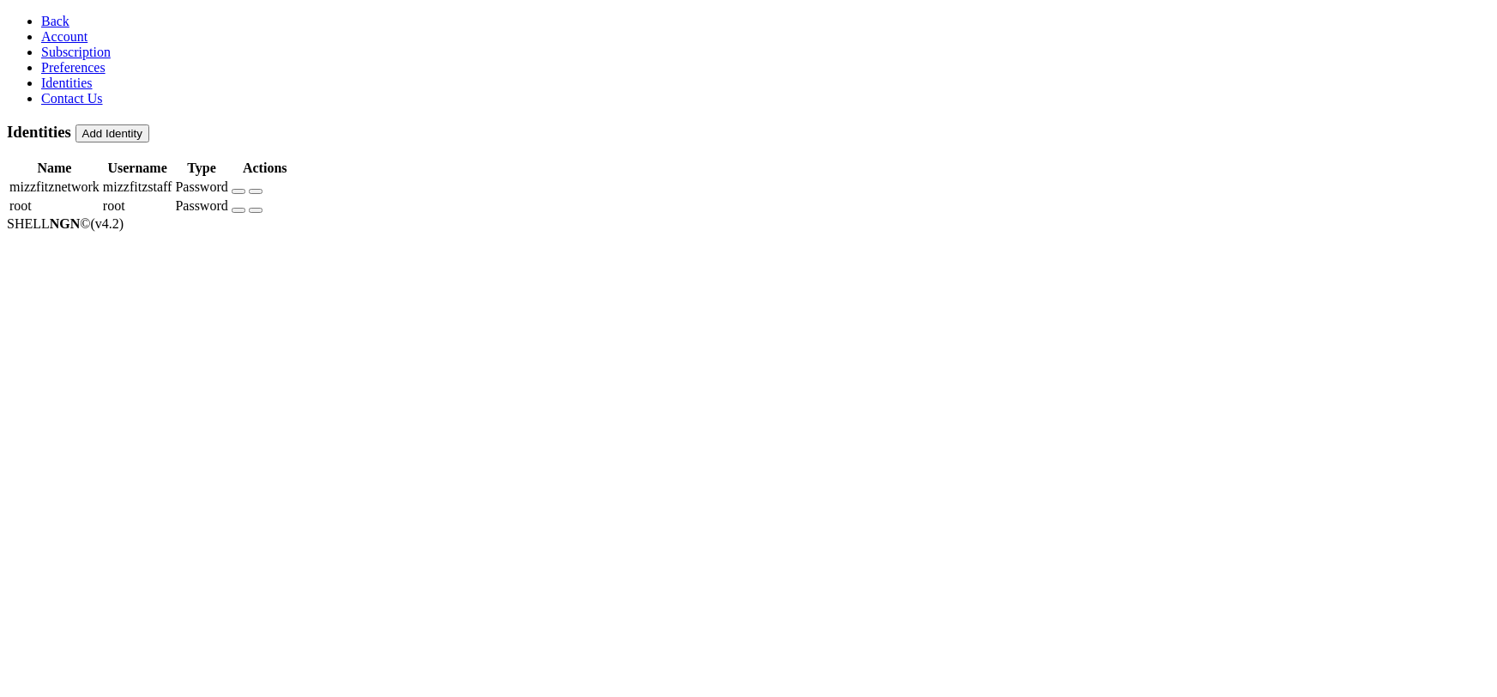
click at [42, 14] on link "Back" at bounding box center [55, 21] width 28 height 15
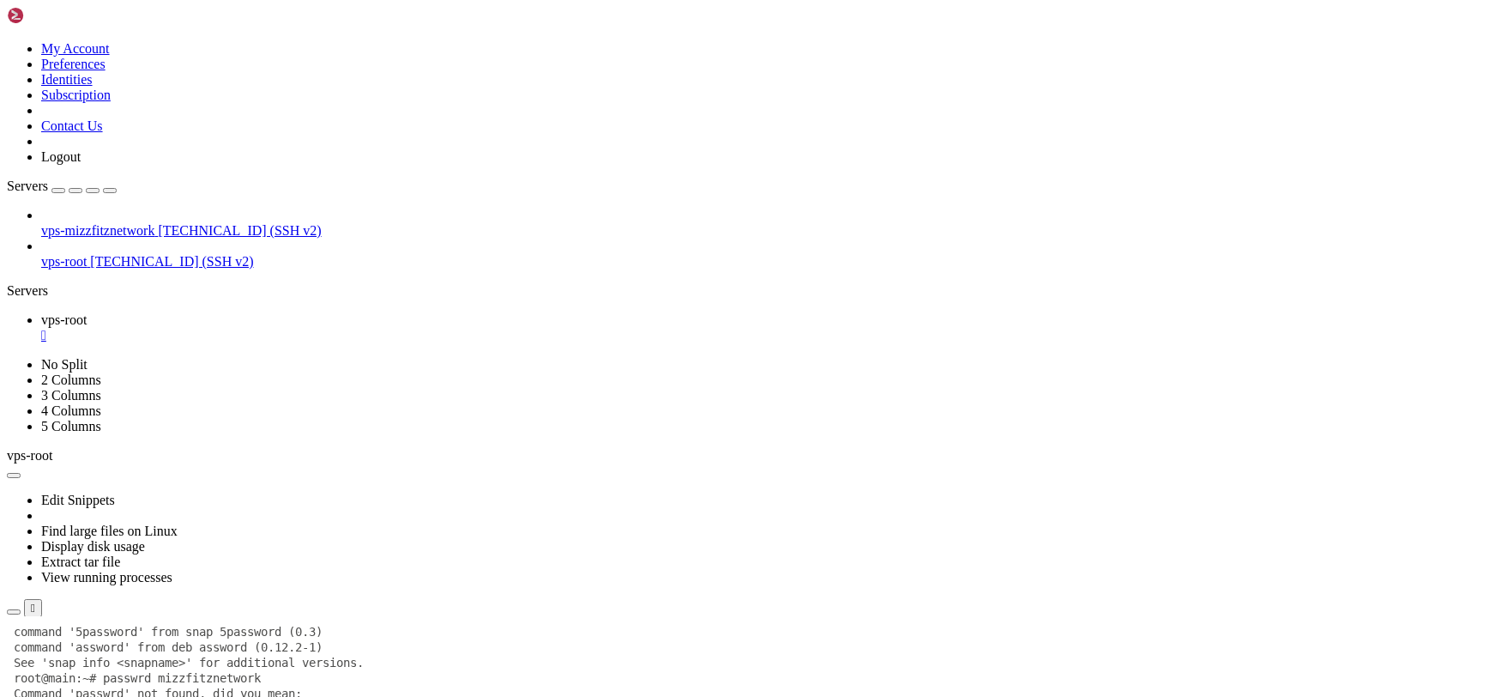
scroll to position [741, 0]
click at [307, 328] on div "" at bounding box center [765, 335] width 1449 height 15
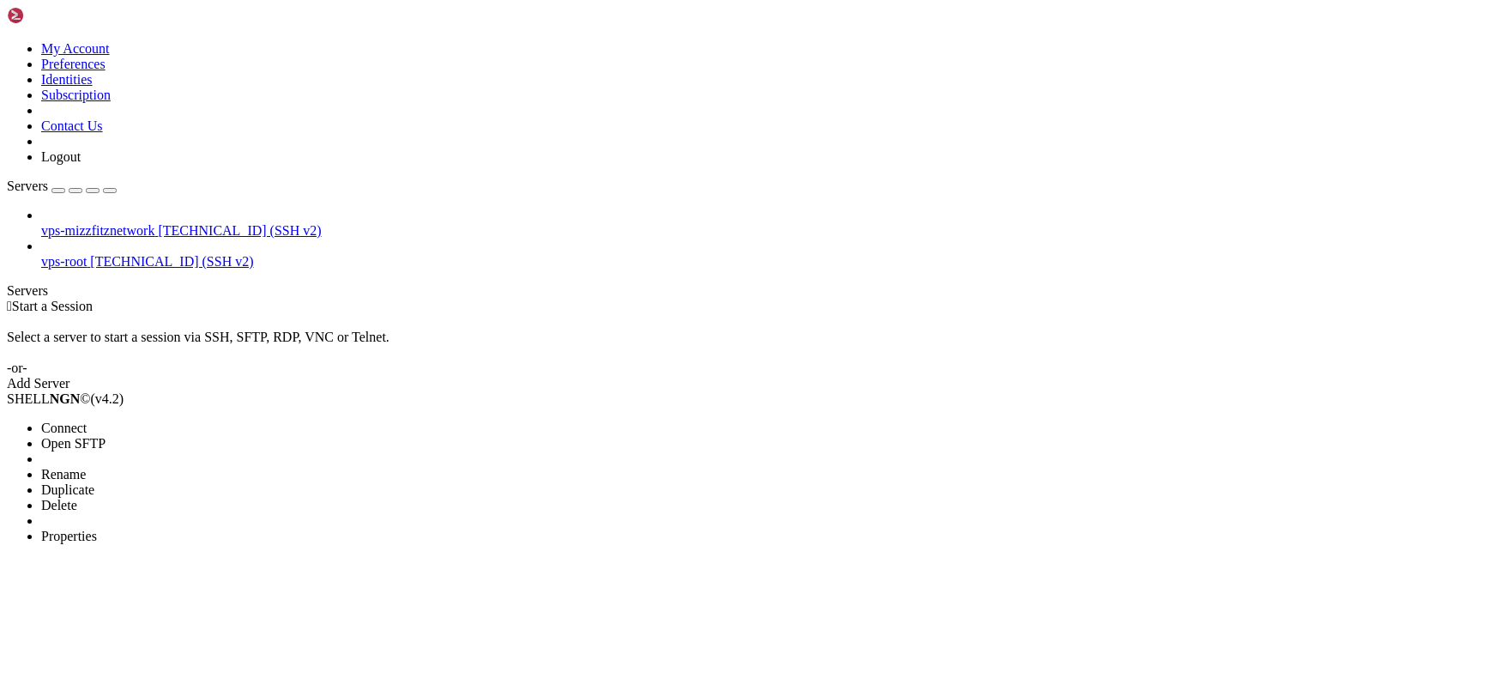
click at [189, 420] on li "Connect" at bounding box center [119, 427] width 156 height 15
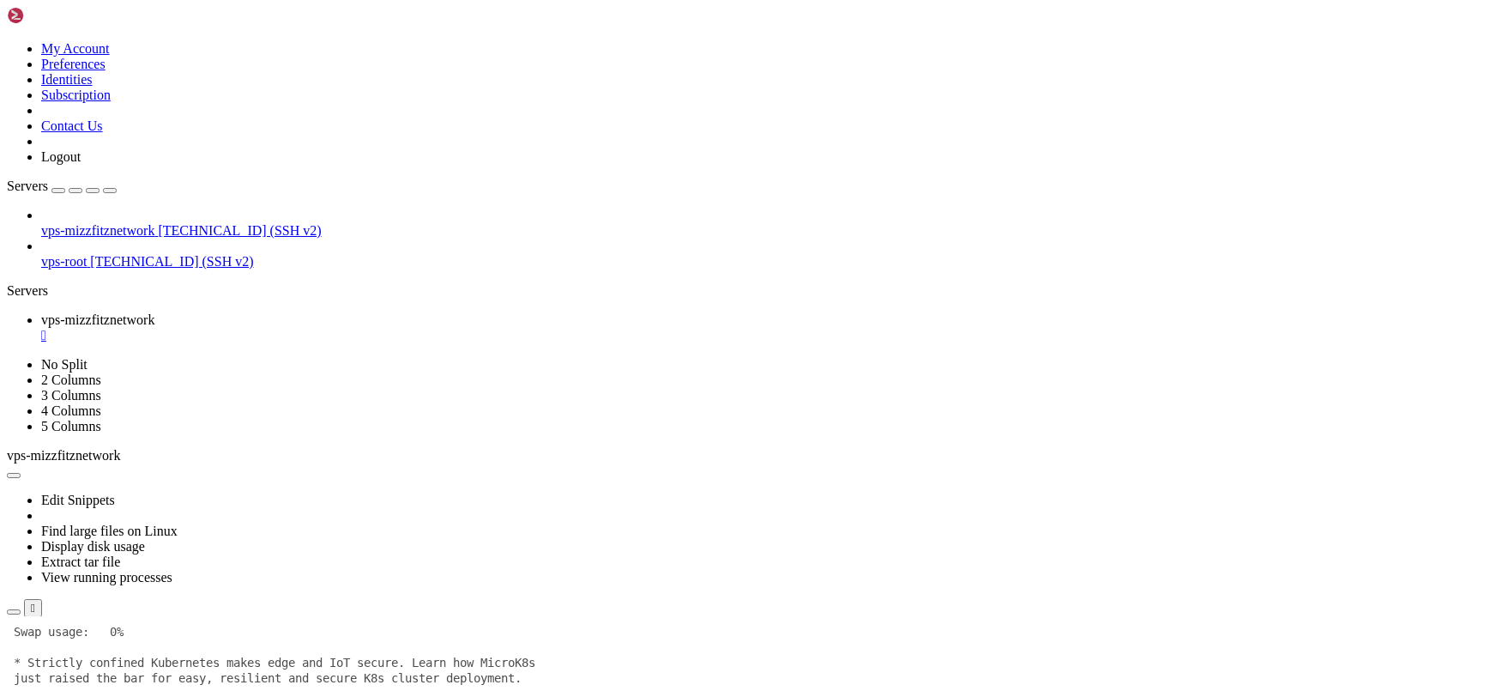
scroll to position [170, 0]
